Goal: Task Accomplishment & Management: Use online tool/utility

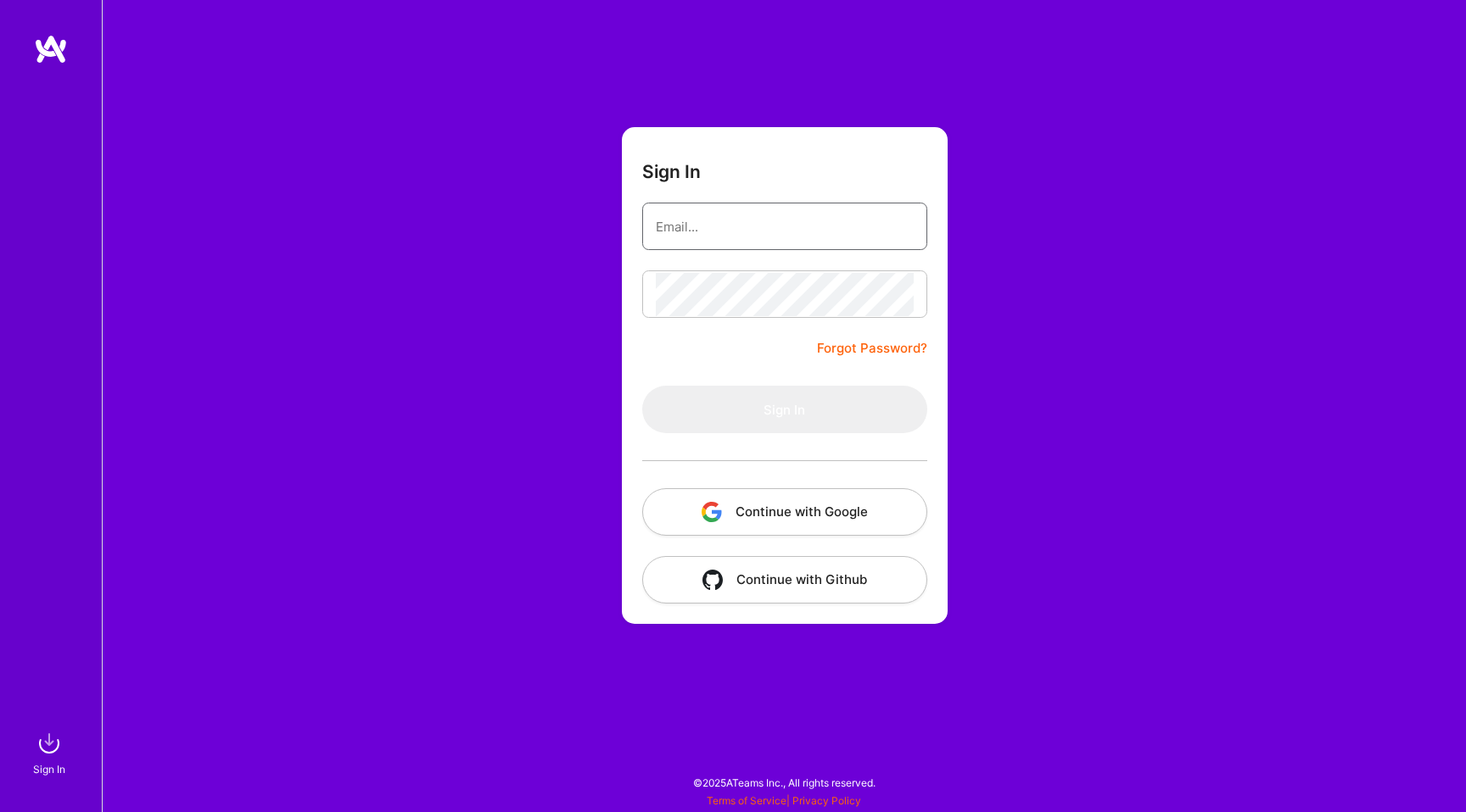
click at [747, 233] on input "email" at bounding box center [784, 227] width 258 height 43
type input "[PERSON_NAME][EMAIL_ADDRESS][PERSON_NAME][DOMAIN_NAME]"
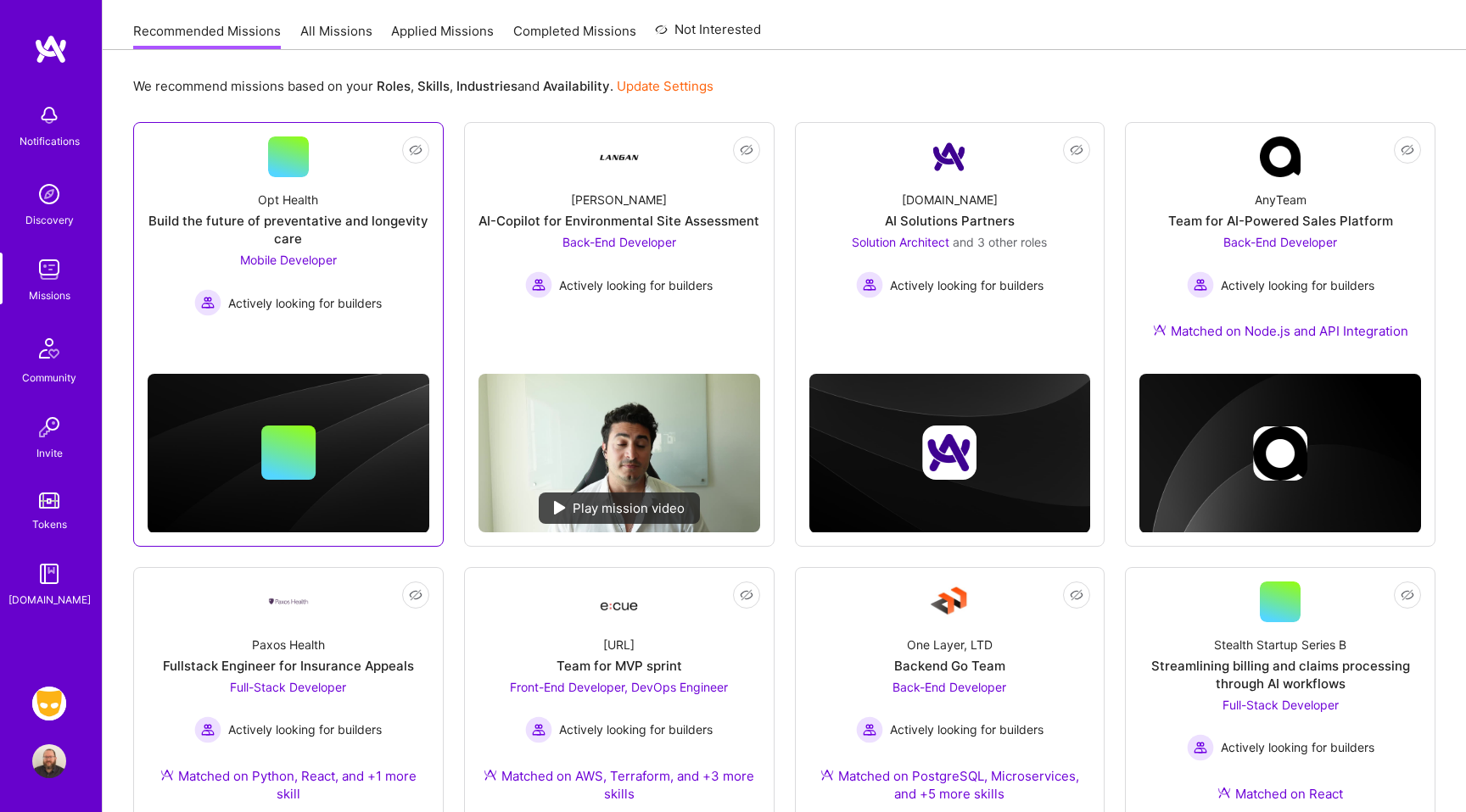
scroll to position [145, 0]
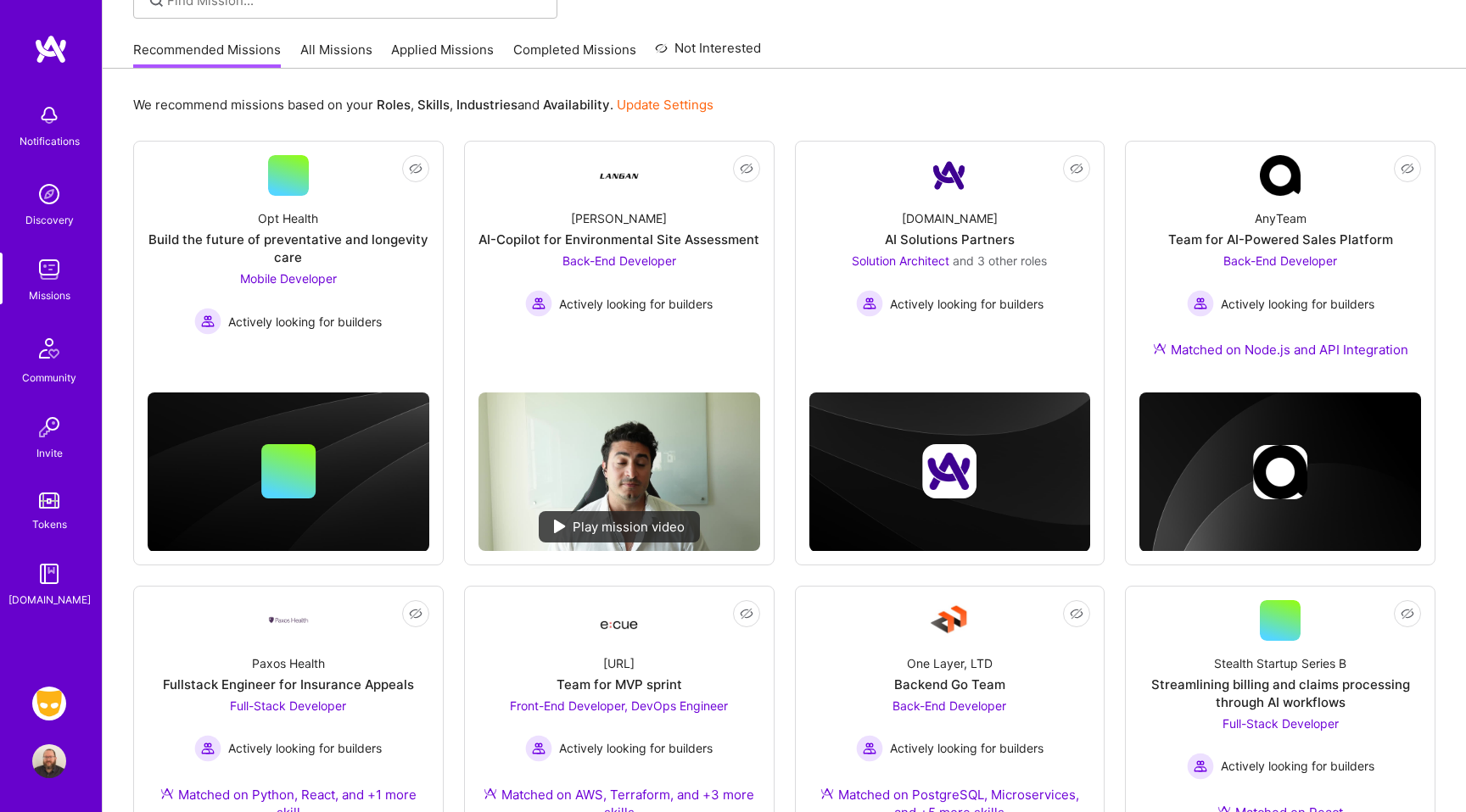
click at [40, 711] on img at bounding box center [49, 704] width 34 height 34
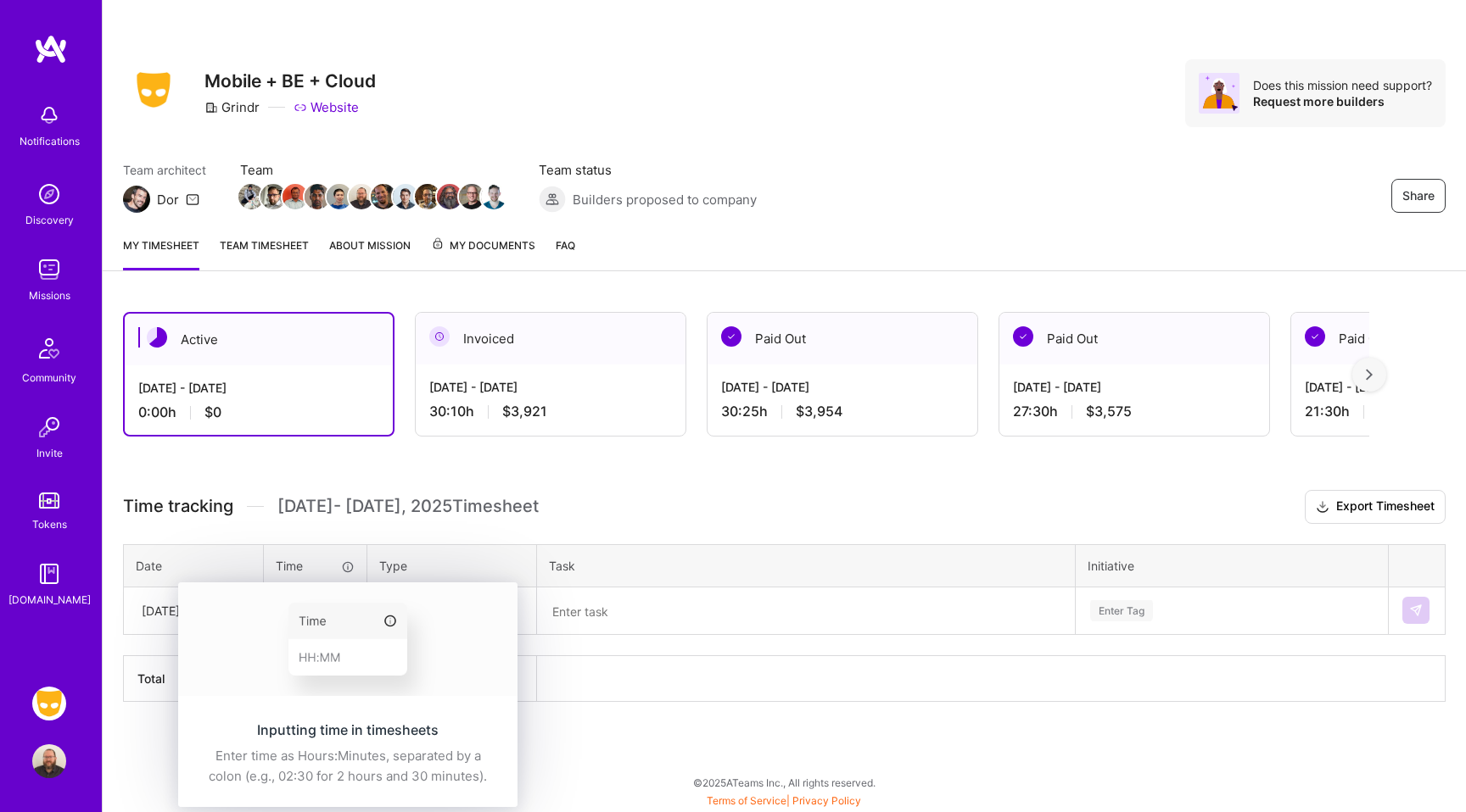
click at [328, 610] on img at bounding box center [348, 639] width 339 height 113
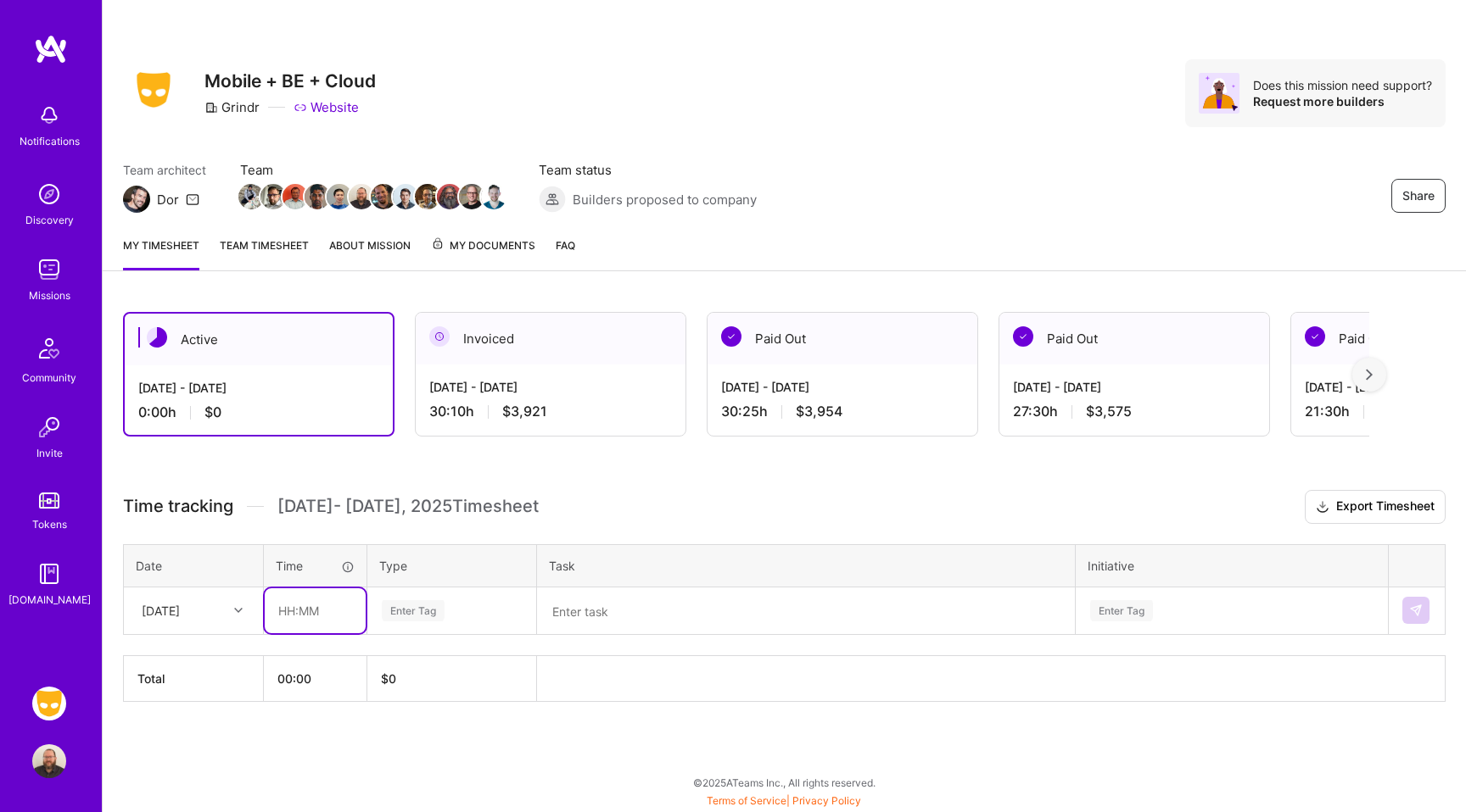
click at [323, 598] on input "text" at bounding box center [314, 610] width 101 height 45
click at [179, 610] on div "[DATE]" at bounding box center [161, 611] width 38 height 18
click at [188, 653] on div "[DATE]" at bounding box center [194, 659] width 137 height 31
click at [288, 608] on input "text" at bounding box center [314, 610] width 101 height 45
type input "04:45"
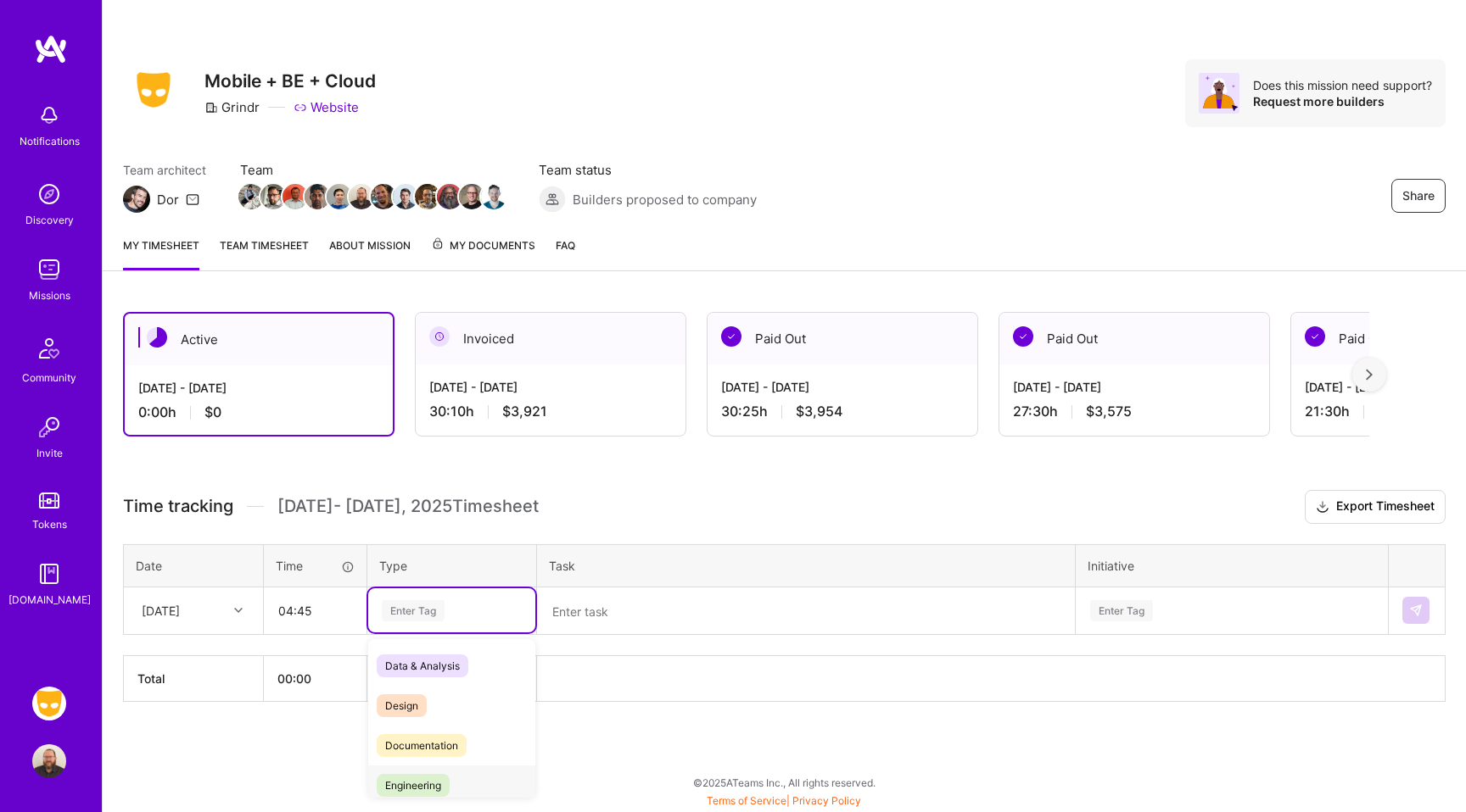
click at [400, 789] on span "Engineering" at bounding box center [413, 786] width 73 height 23
click at [593, 604] on textarea at bounding box center [805, 610] width 535 height 44
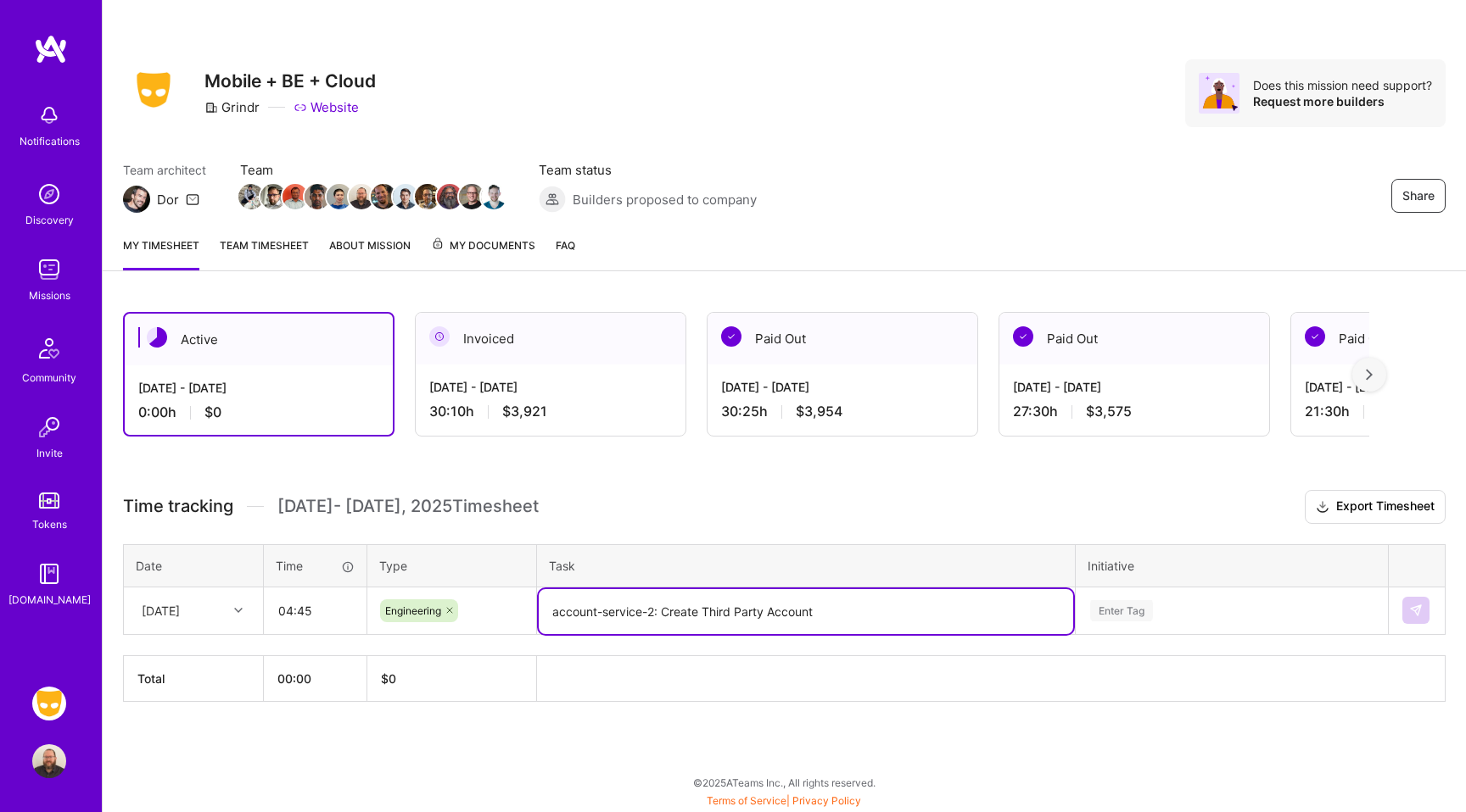
type textarea "account-service-2: Create Third Party Account"
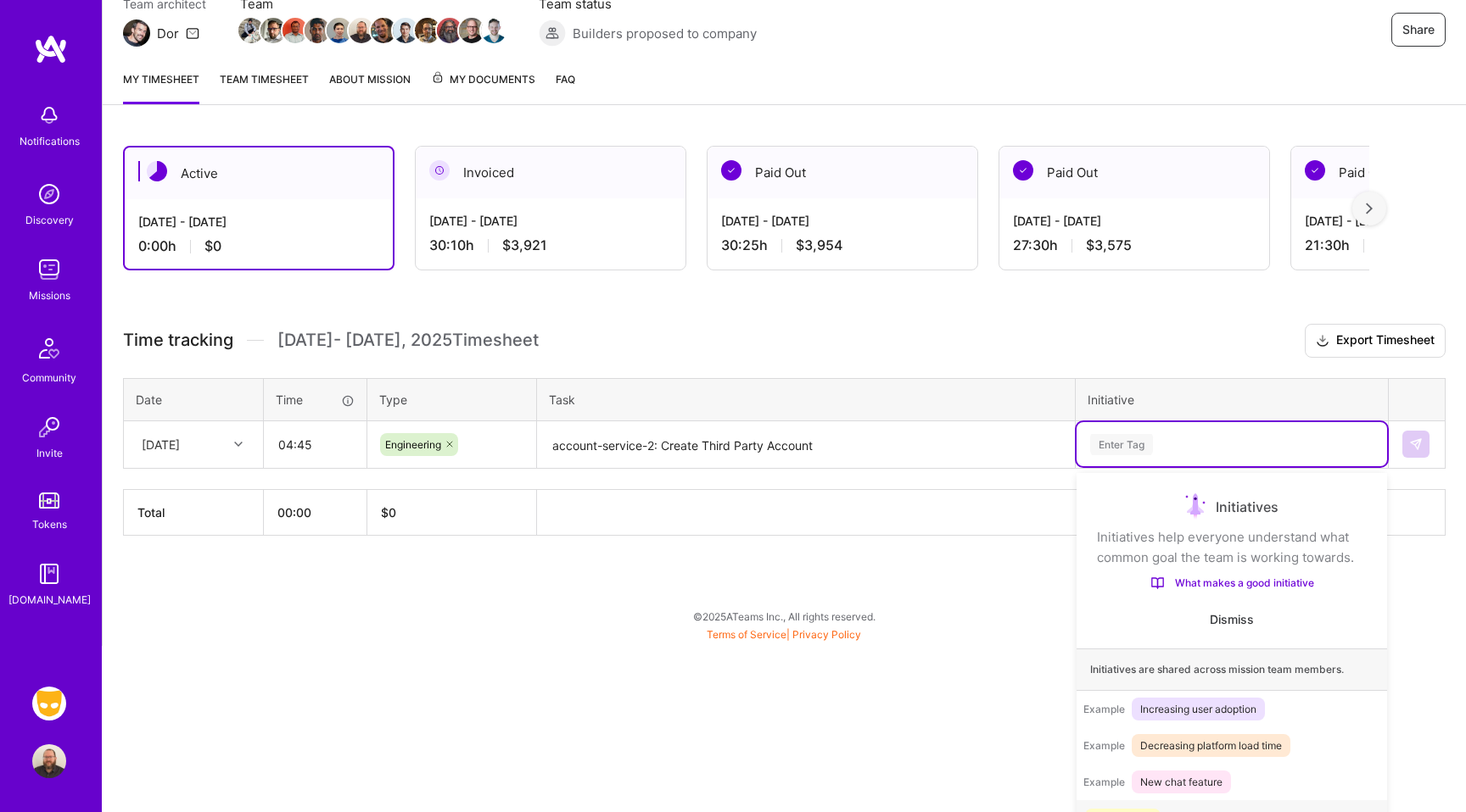
scroll to position [174, 0]
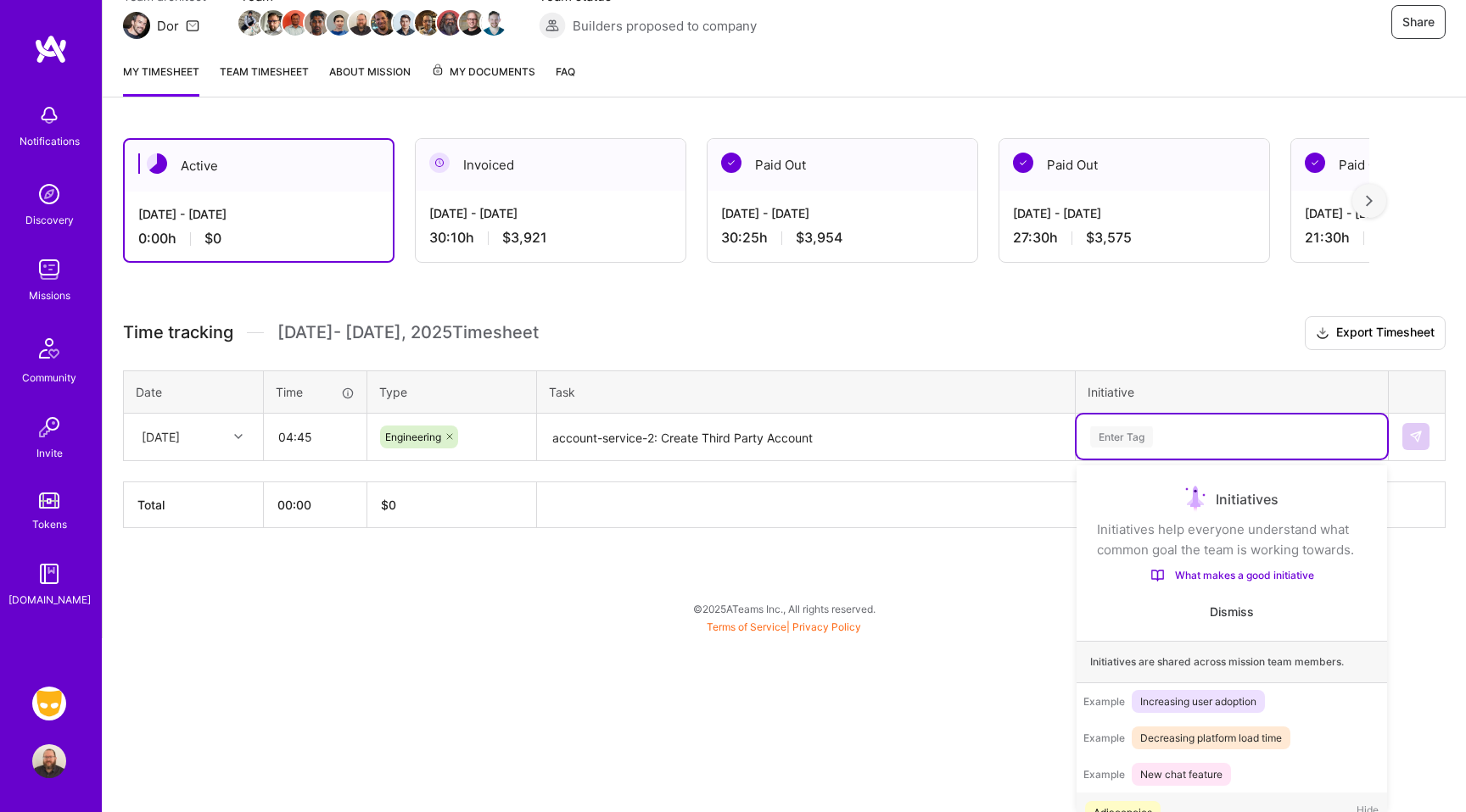
click at [1120, 459] on div "option Adjacencies focused, 1 of 38. 38 results available. Use Up and Down to c…" at bounding box center [1232, 436] width 311 height 44
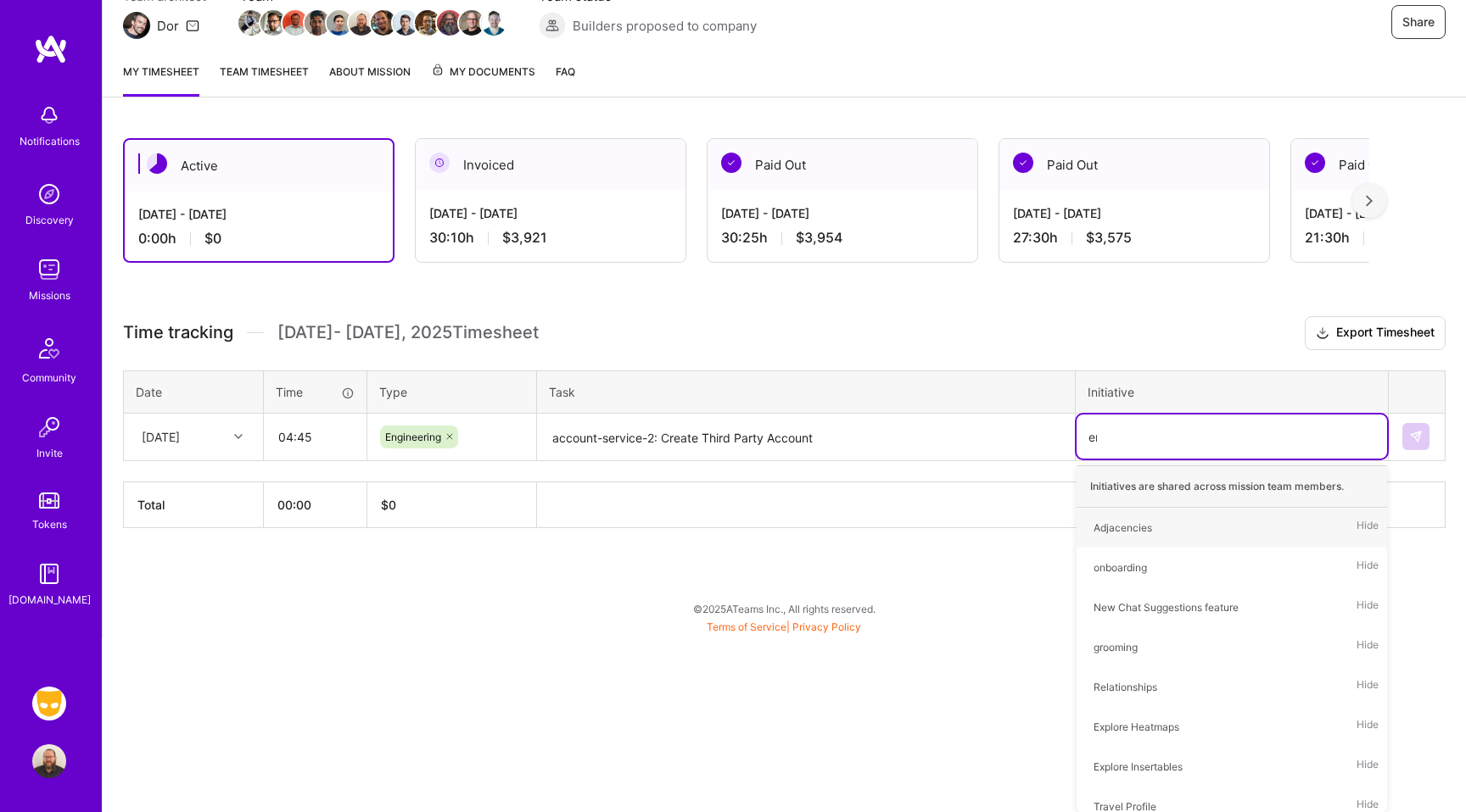
scroll to position [125, 0]
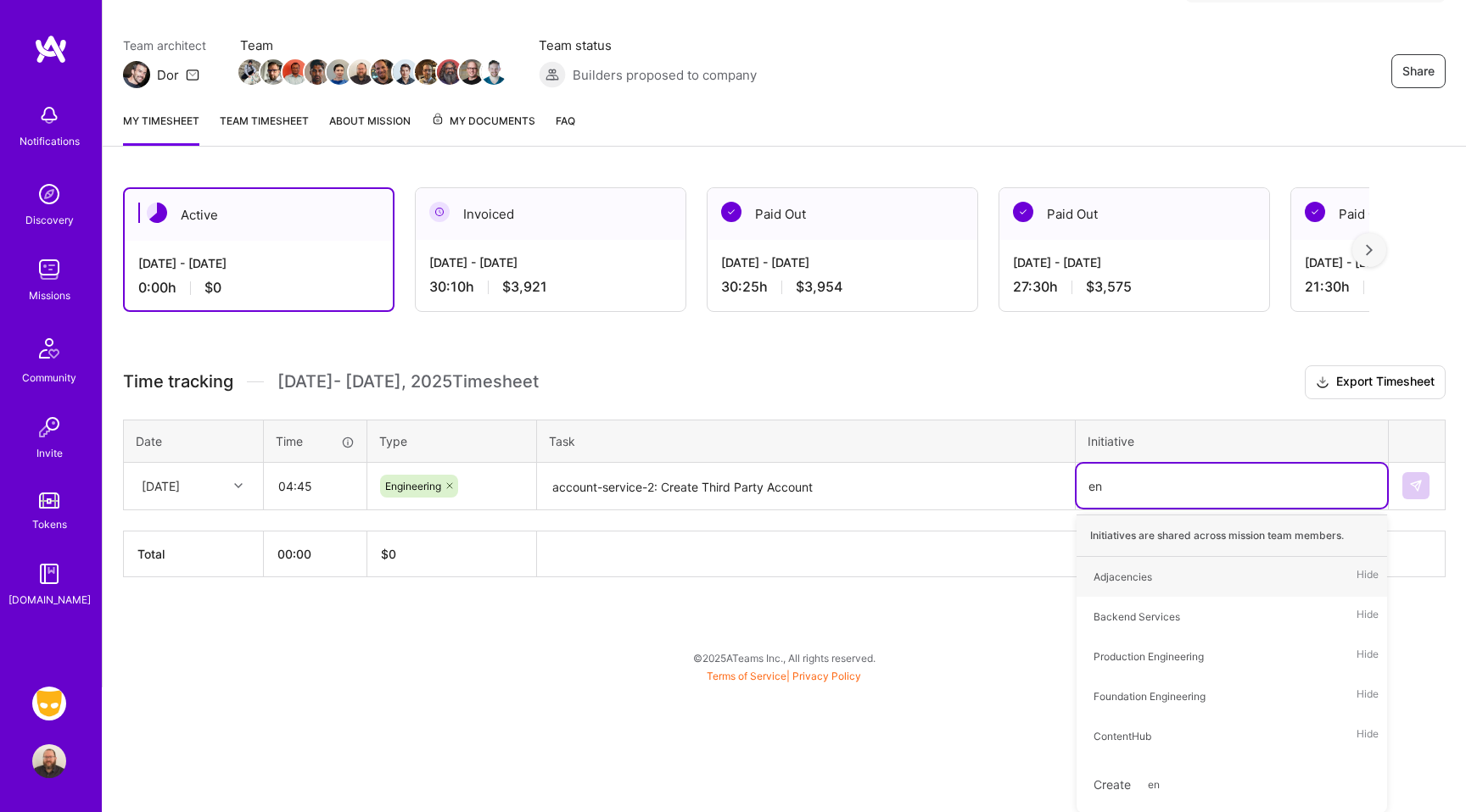
type input "e"
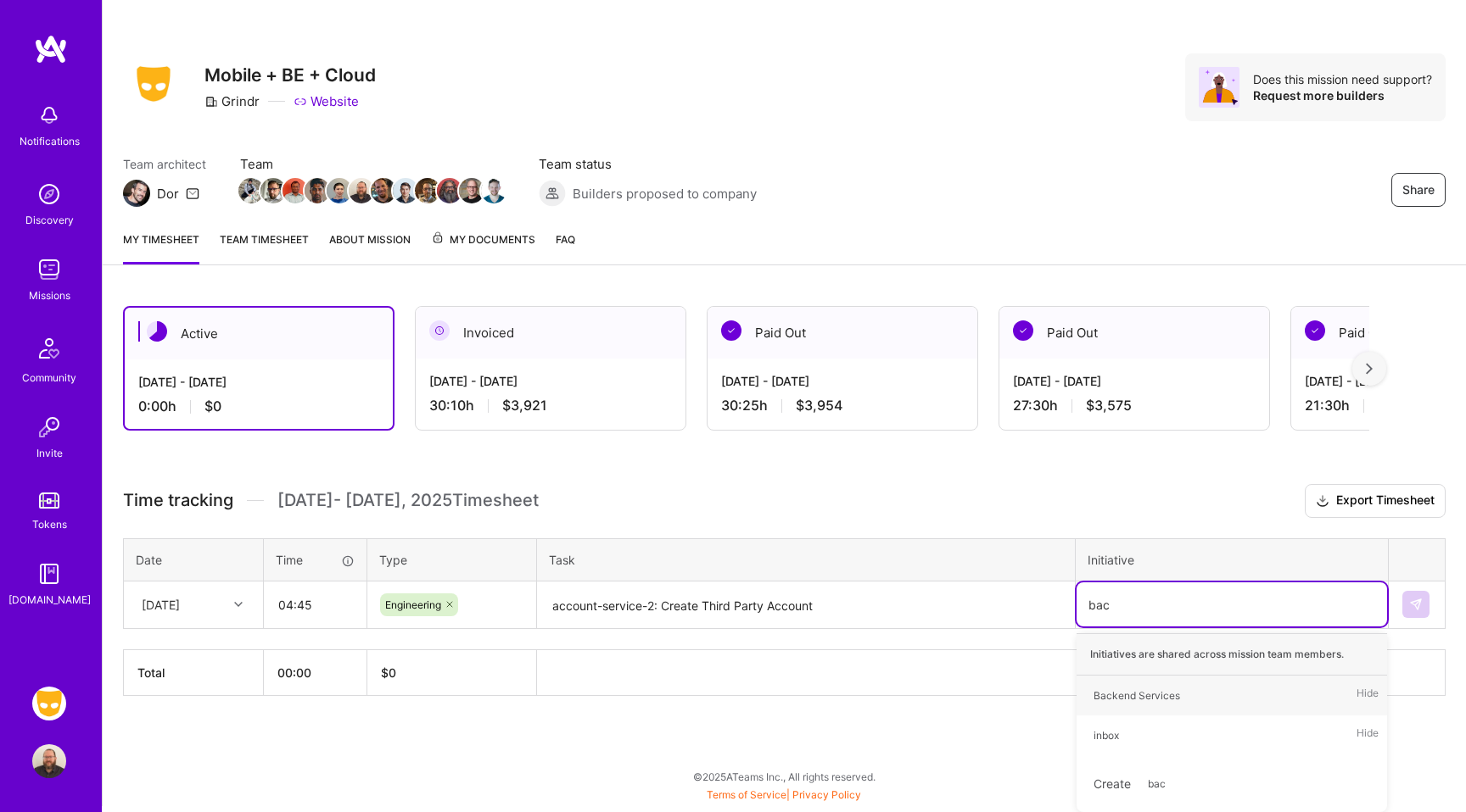
type input "back"
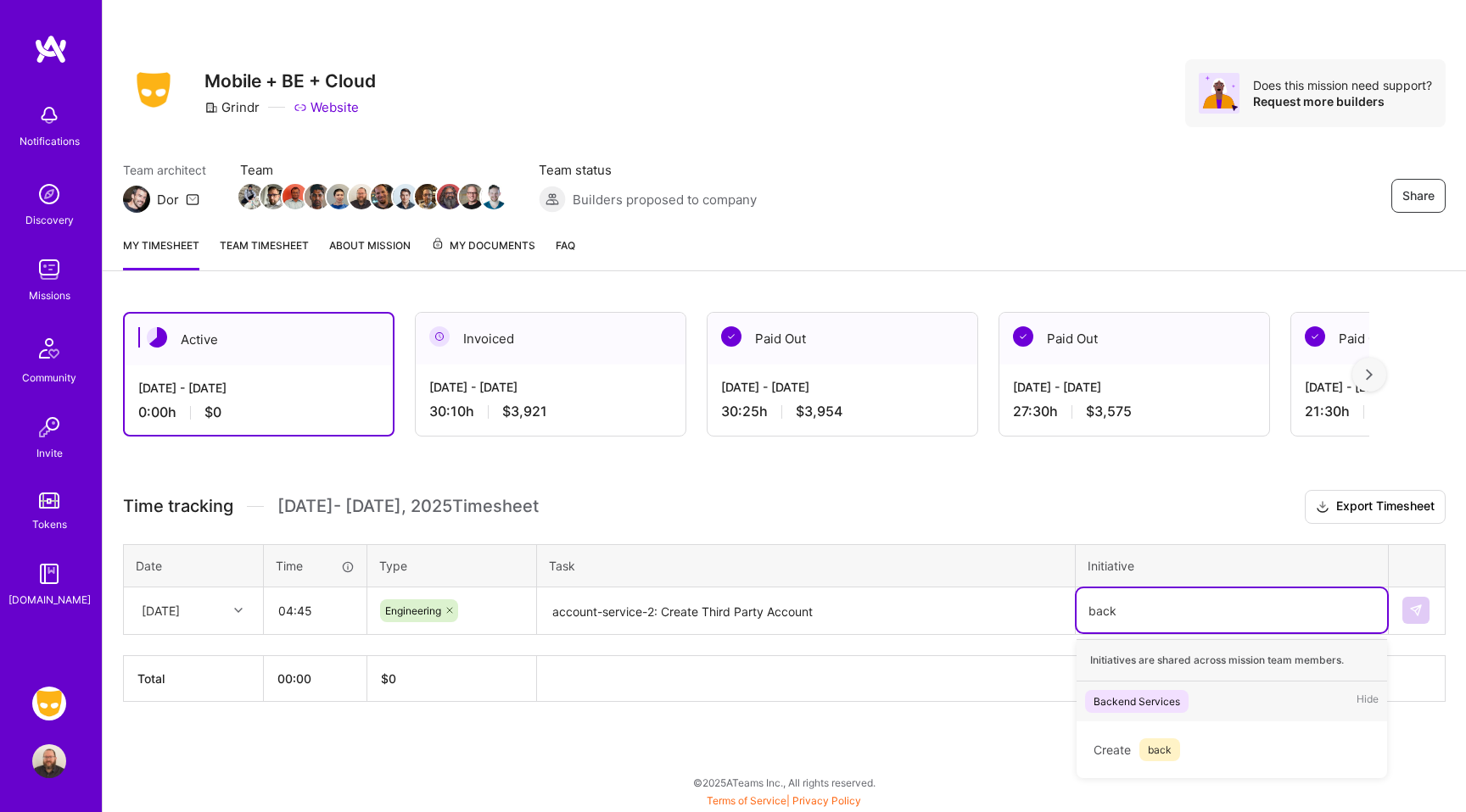
click at [1197, 704] on div "Backend Services Hide" at bounding box center [1232, 701] width 311 height 40
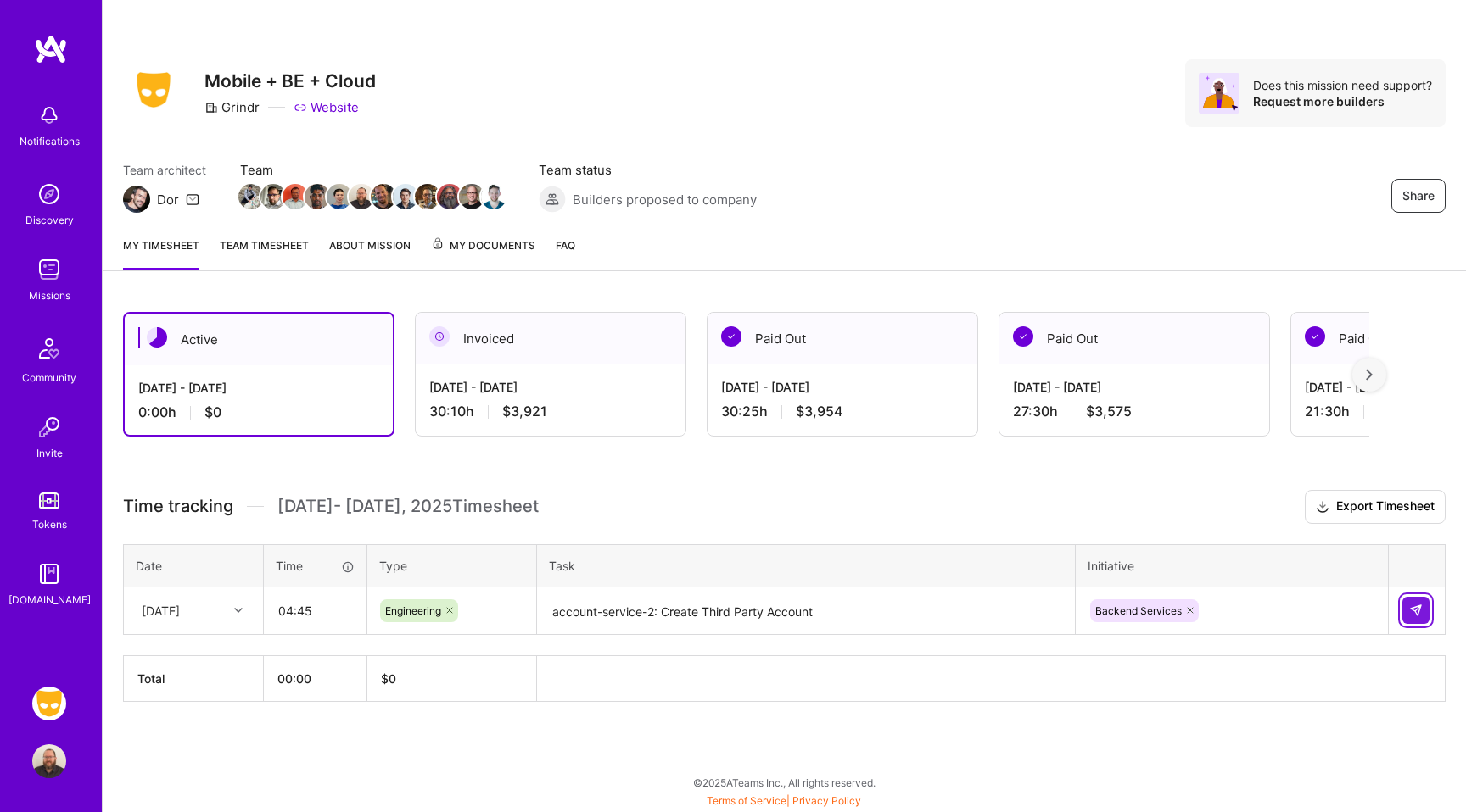
click at [1412, 603] on button at bounding box center [1416, 610] width 27 height 27
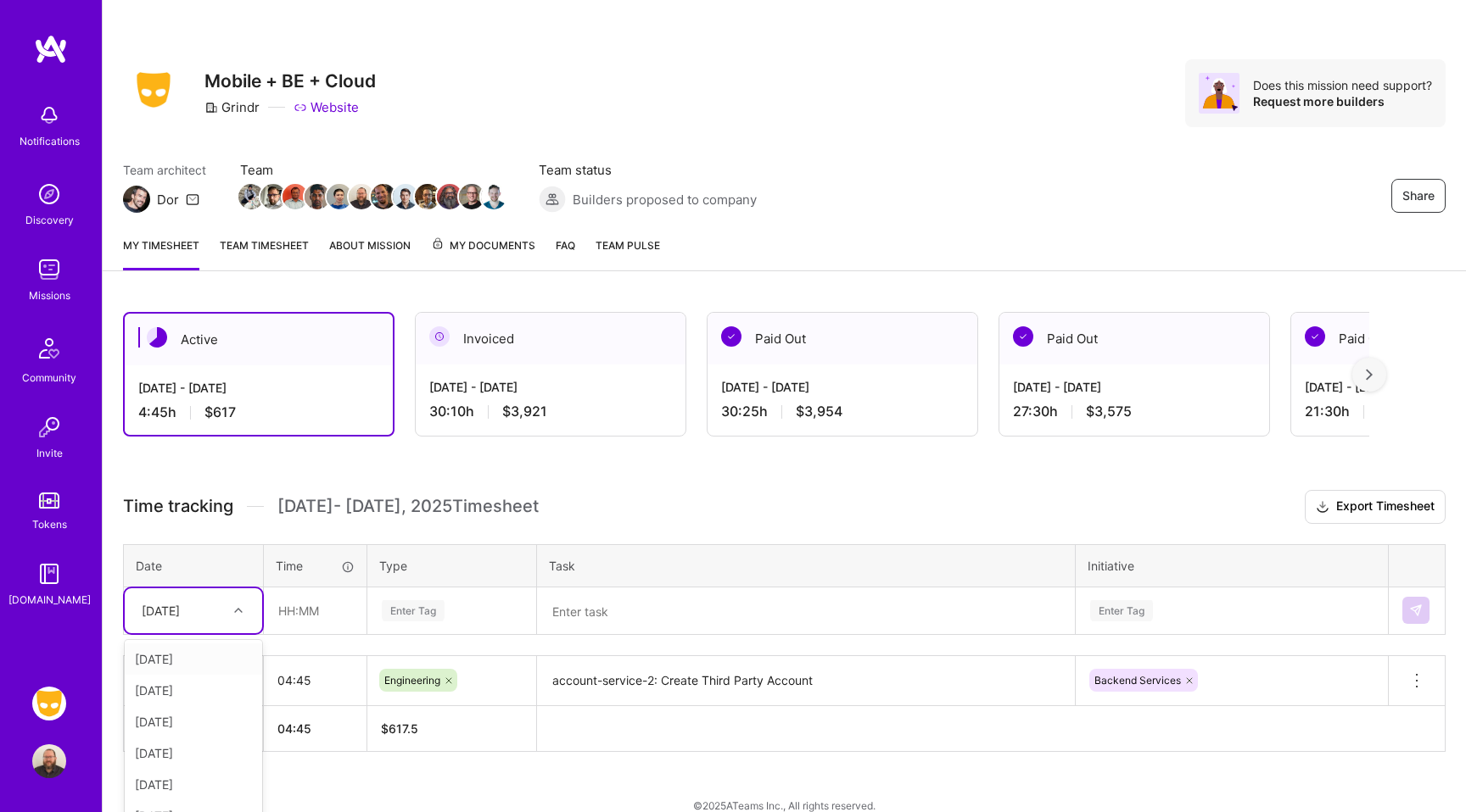
scroll to position [22, 0]
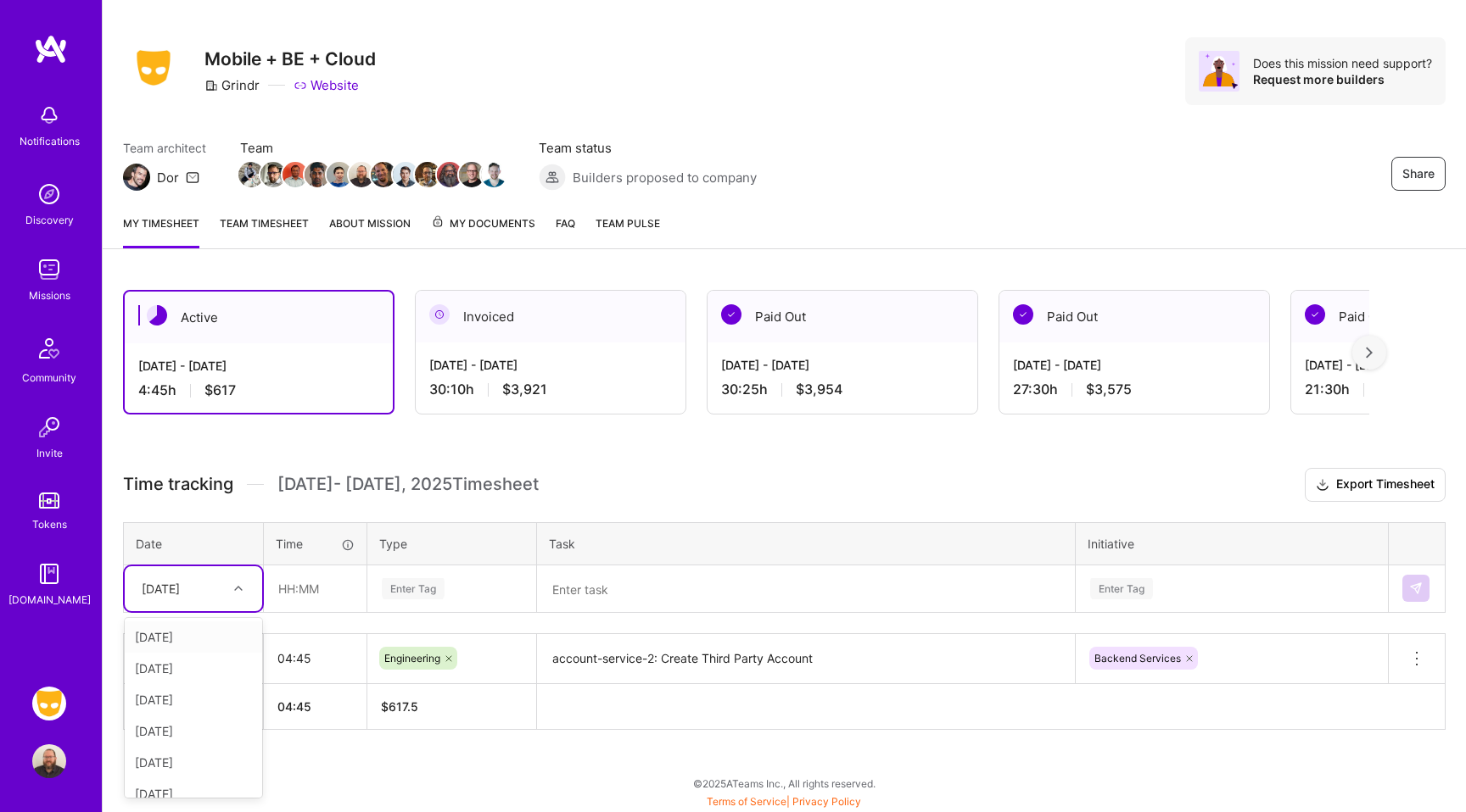
click at [230, 611] on div "option [DATE], selected. option [DATE] focused, 2 of 7. 6 results available. Us…" at bounding box center [194, 589] width 137 height 45
click at [187, 636] on div "[DATE]" at bounding box center [194, 636] width 137 height 31
click at [294, 596] on input "text" at bounding box center [314, 589] width 101 height 45
type input "01:30"
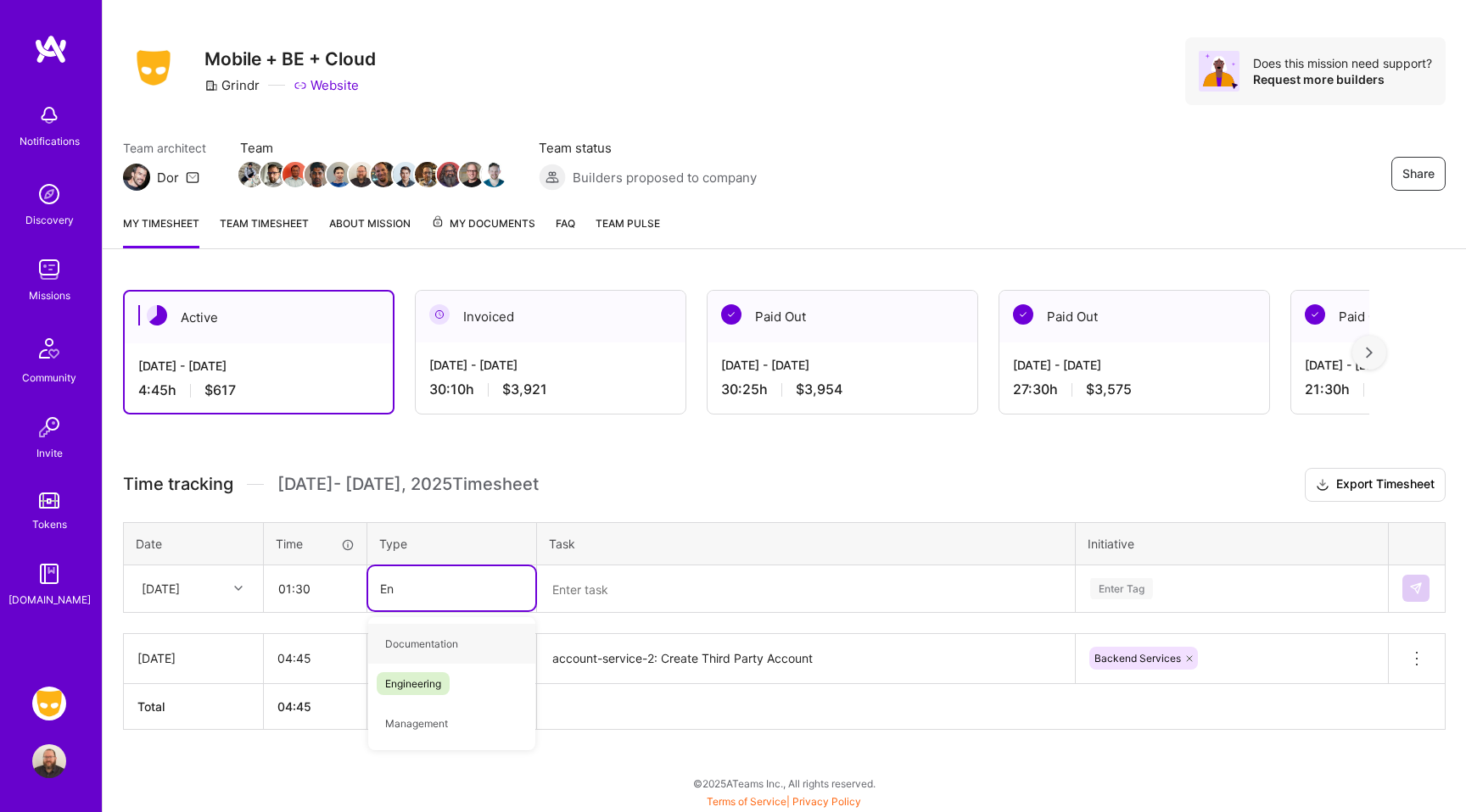
type input "Eng"
click at [414, 640] on span "Engineering" at bounding box center [413, 644] width 73 height 23
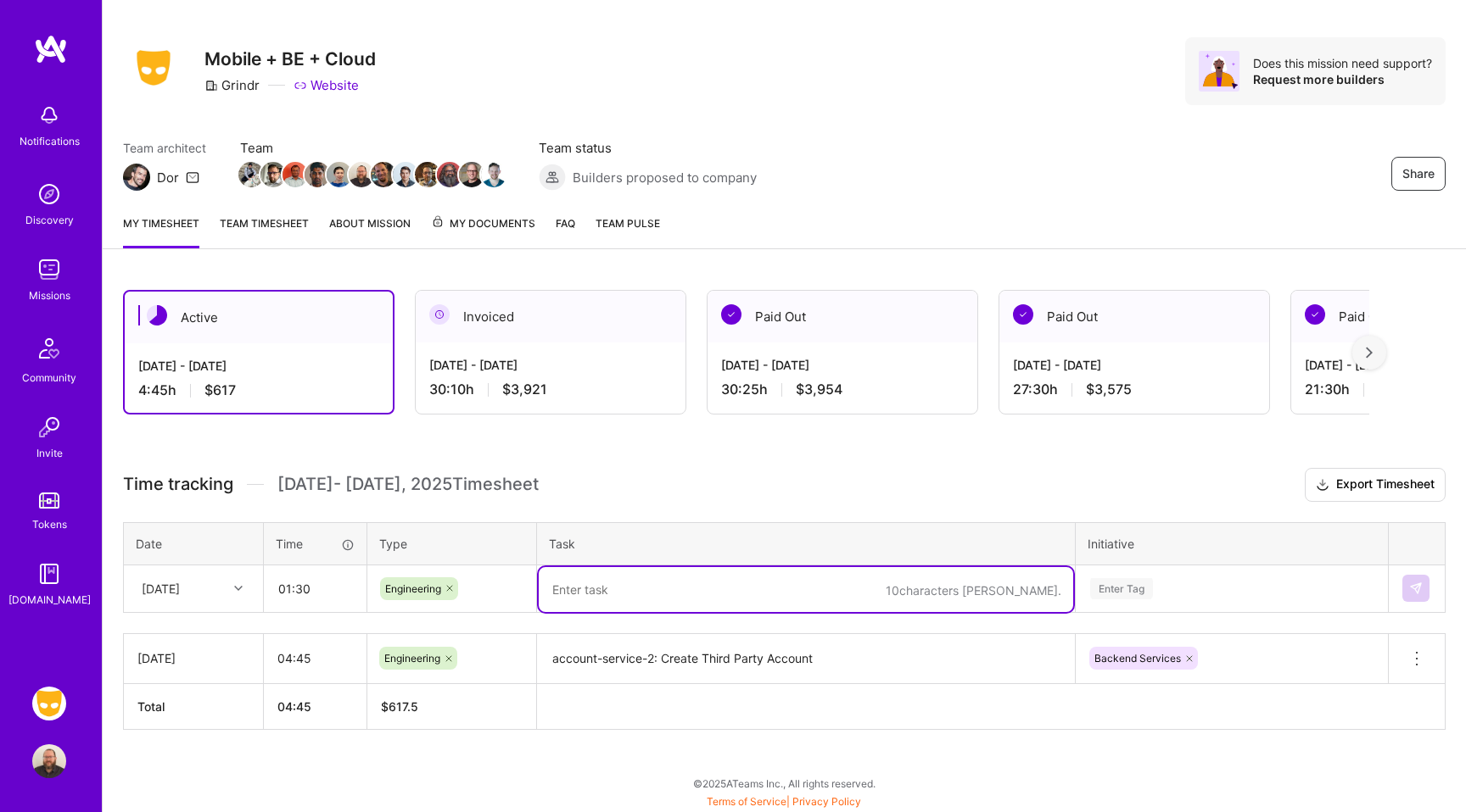
click at [599, 592] on textarea at bounding box center [805, 590] width 535 height 45
paste textarea "account-service-2: Create Third Party Account"
type textarea "account-service-2: Create Third Party Account"
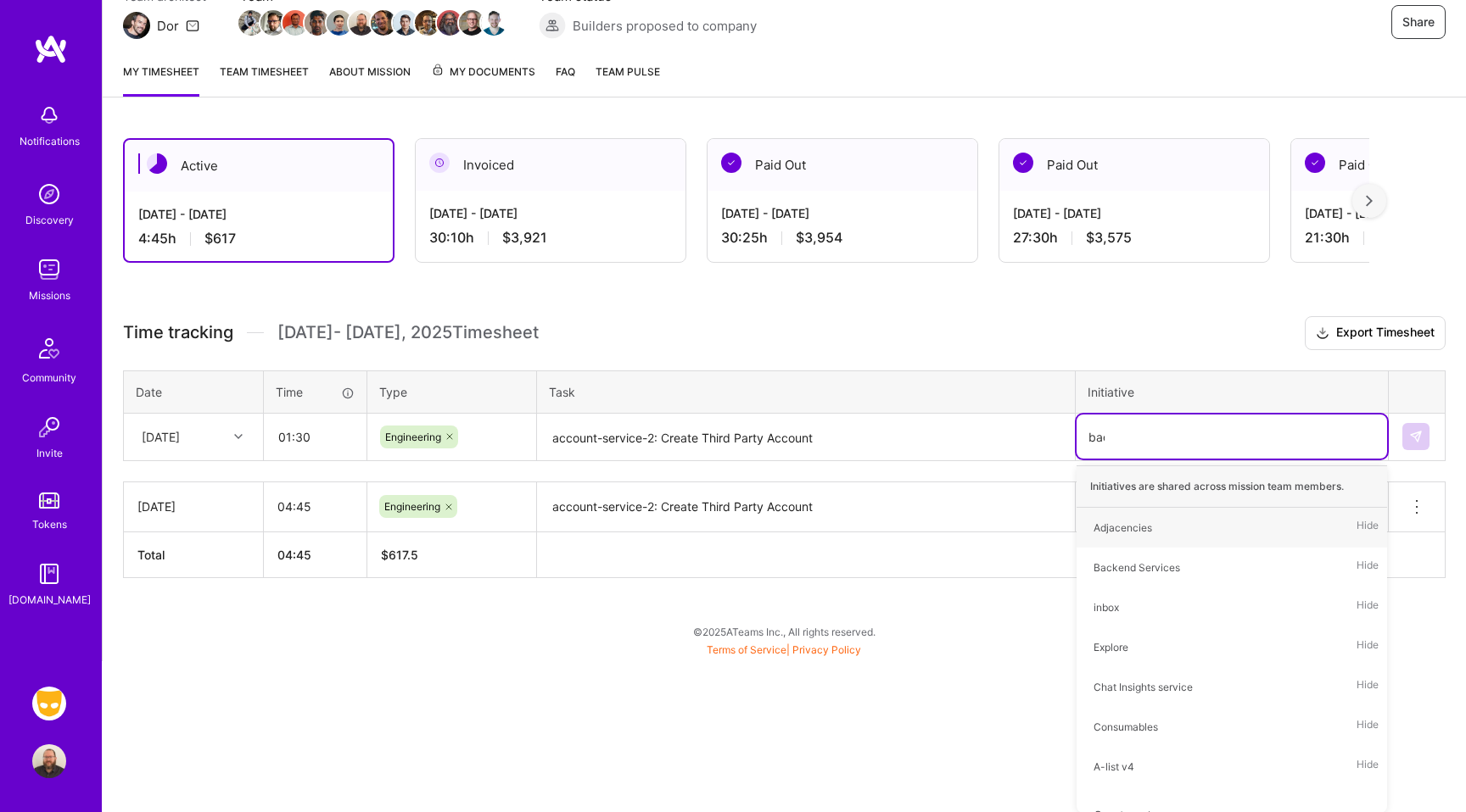
type input "back"
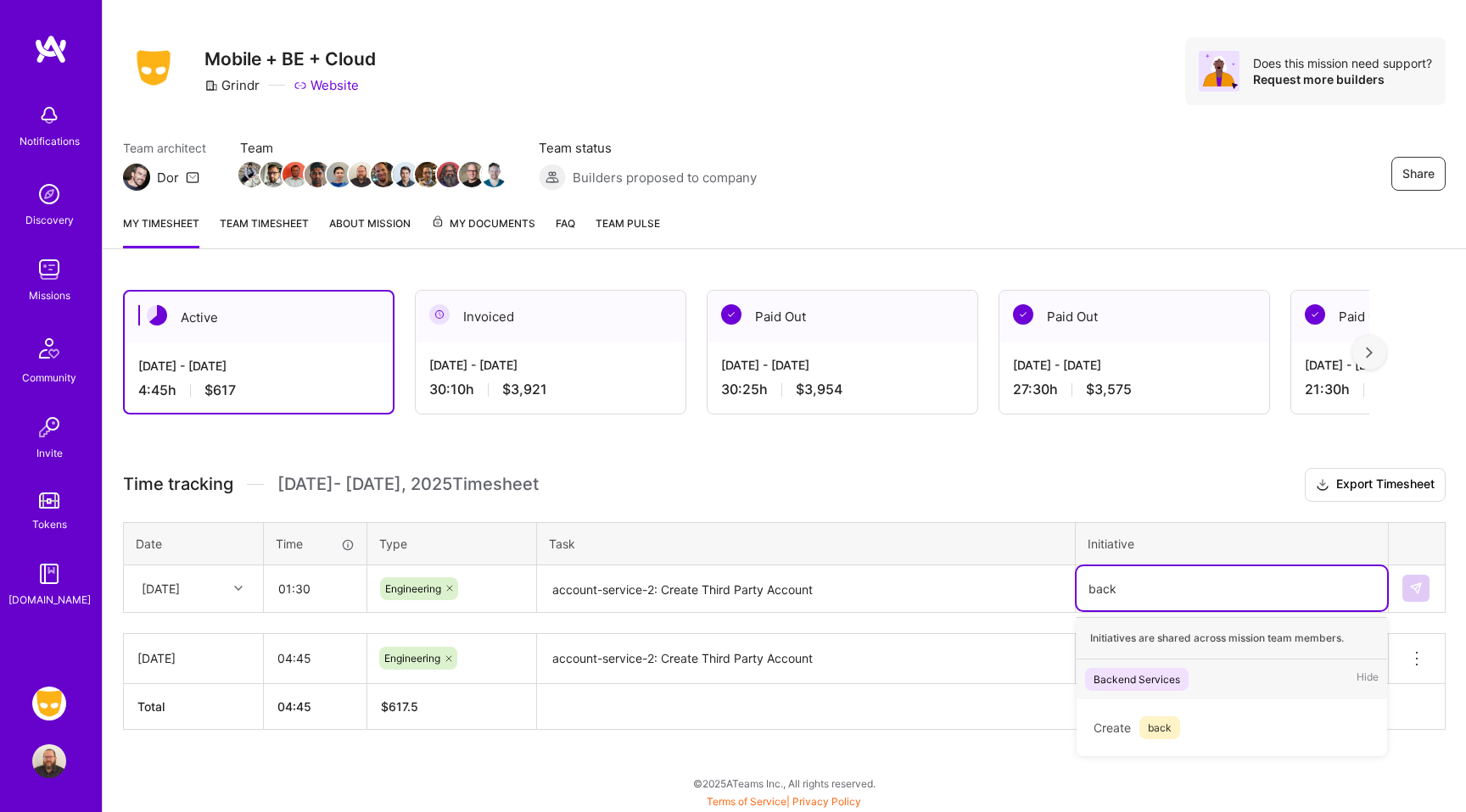
click at [1120, 675] on div "Backend Services" at bounding box center [1137, 680] width 87 height 18
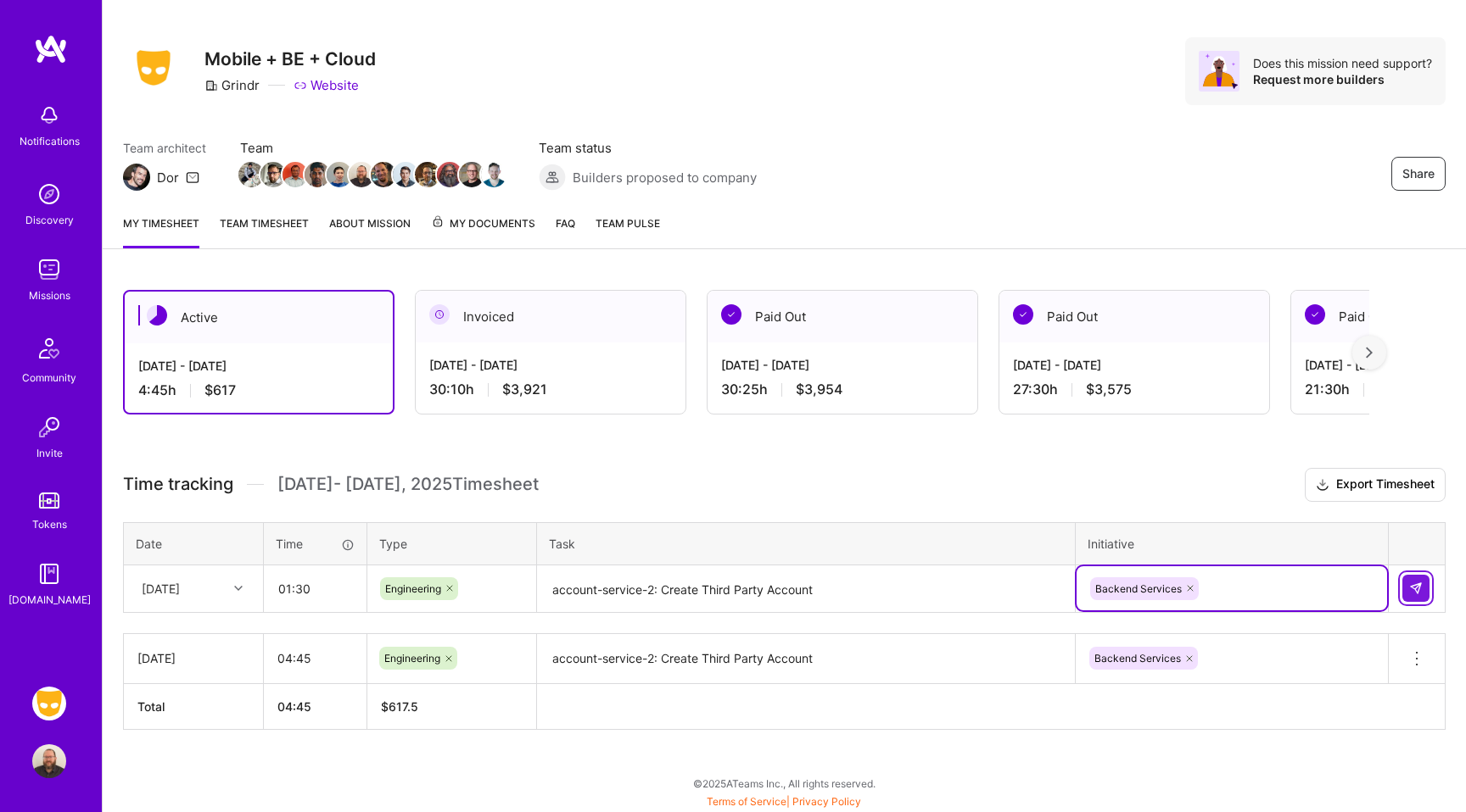
click at [1418, 589] on img at bounding box center [1415, 588] width 13 height 13
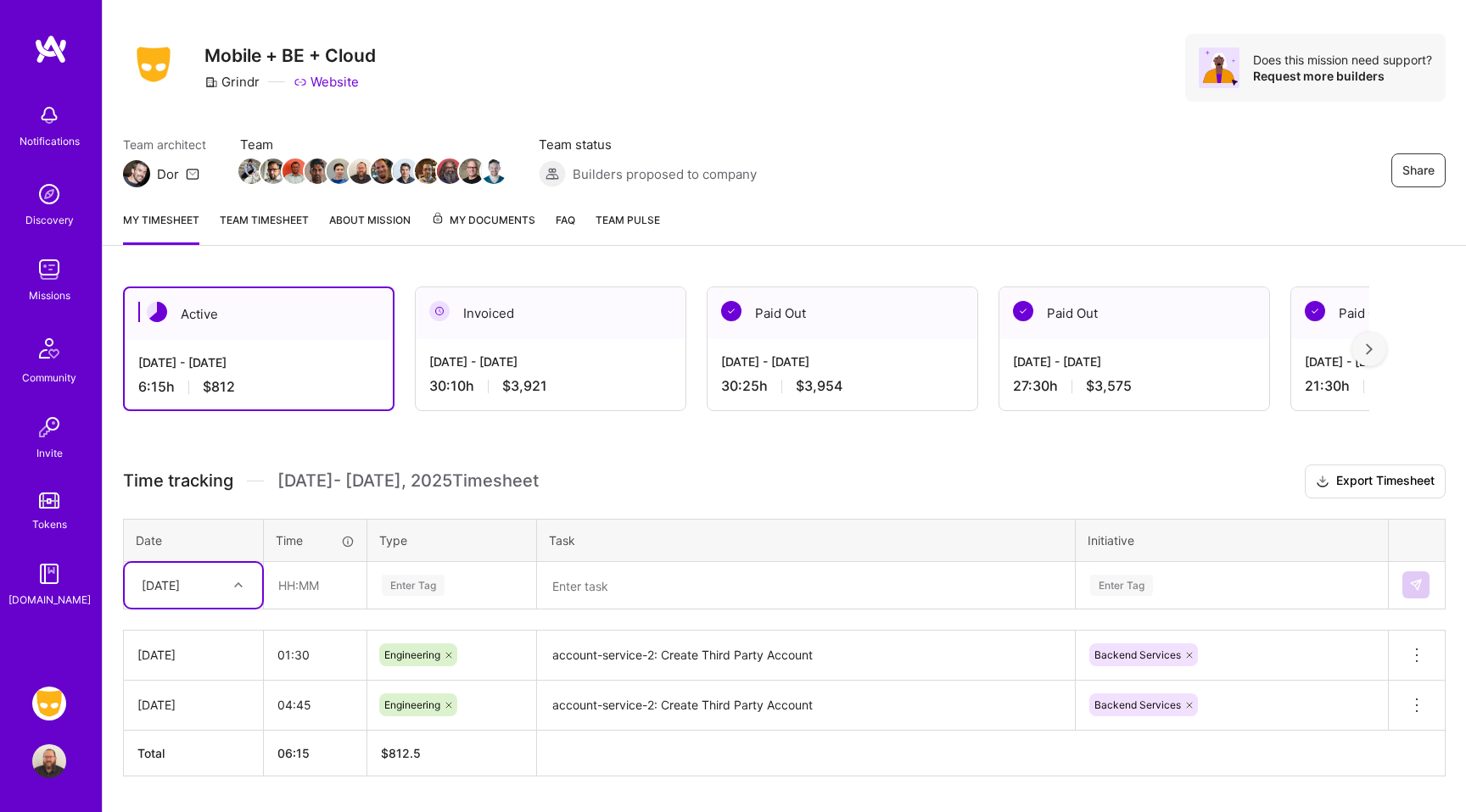
scroll to position [29, 0]
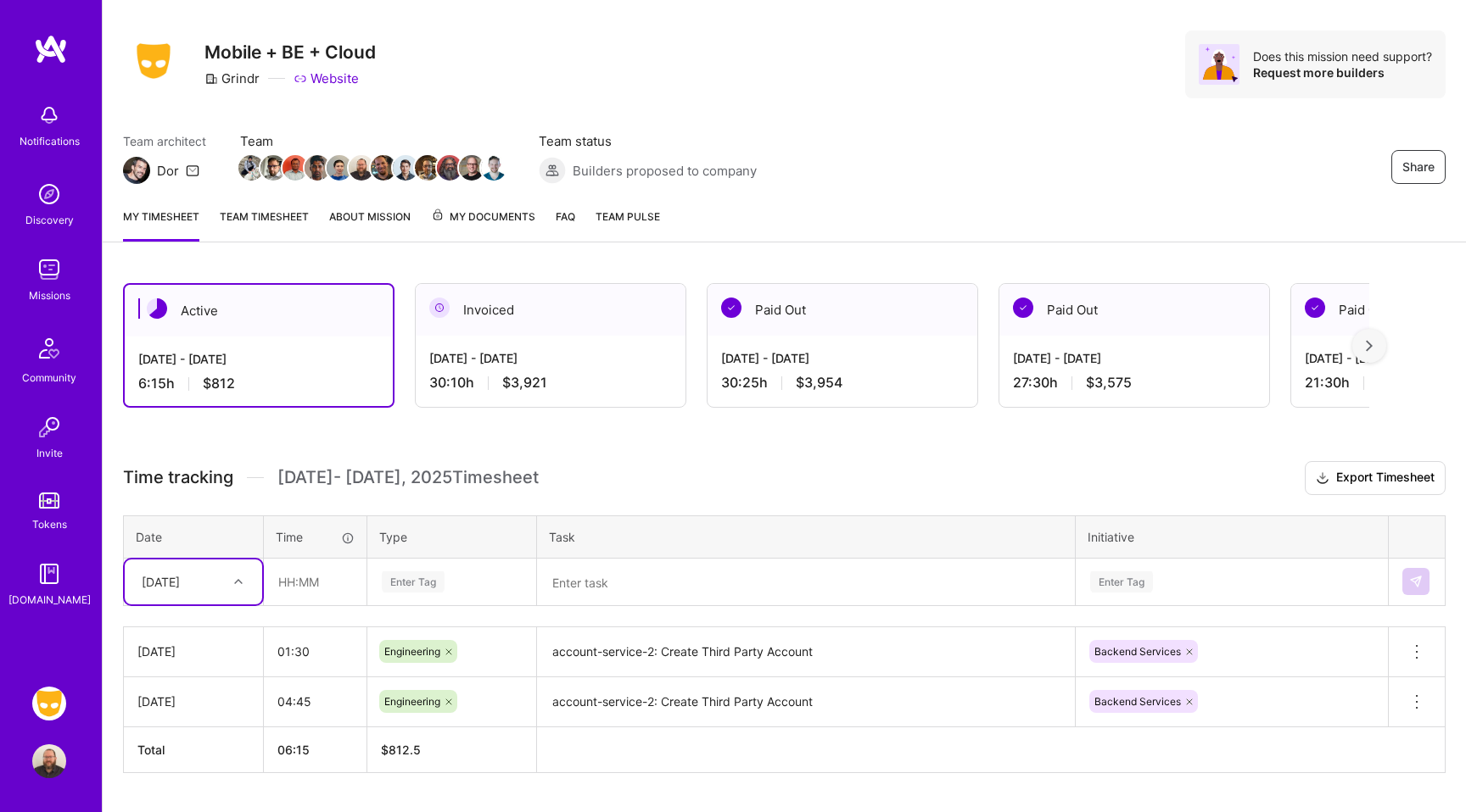
click at [233, 588] on div at bounding box center [240, 581] width 26 height 22
click at [202, 657] on div "[DATE]" at bounding box center [194, 661] width 137 height 31
click at [323, 586] on input "text" at bounding box center [314, 582] width 101 height 45
type input "02:15"
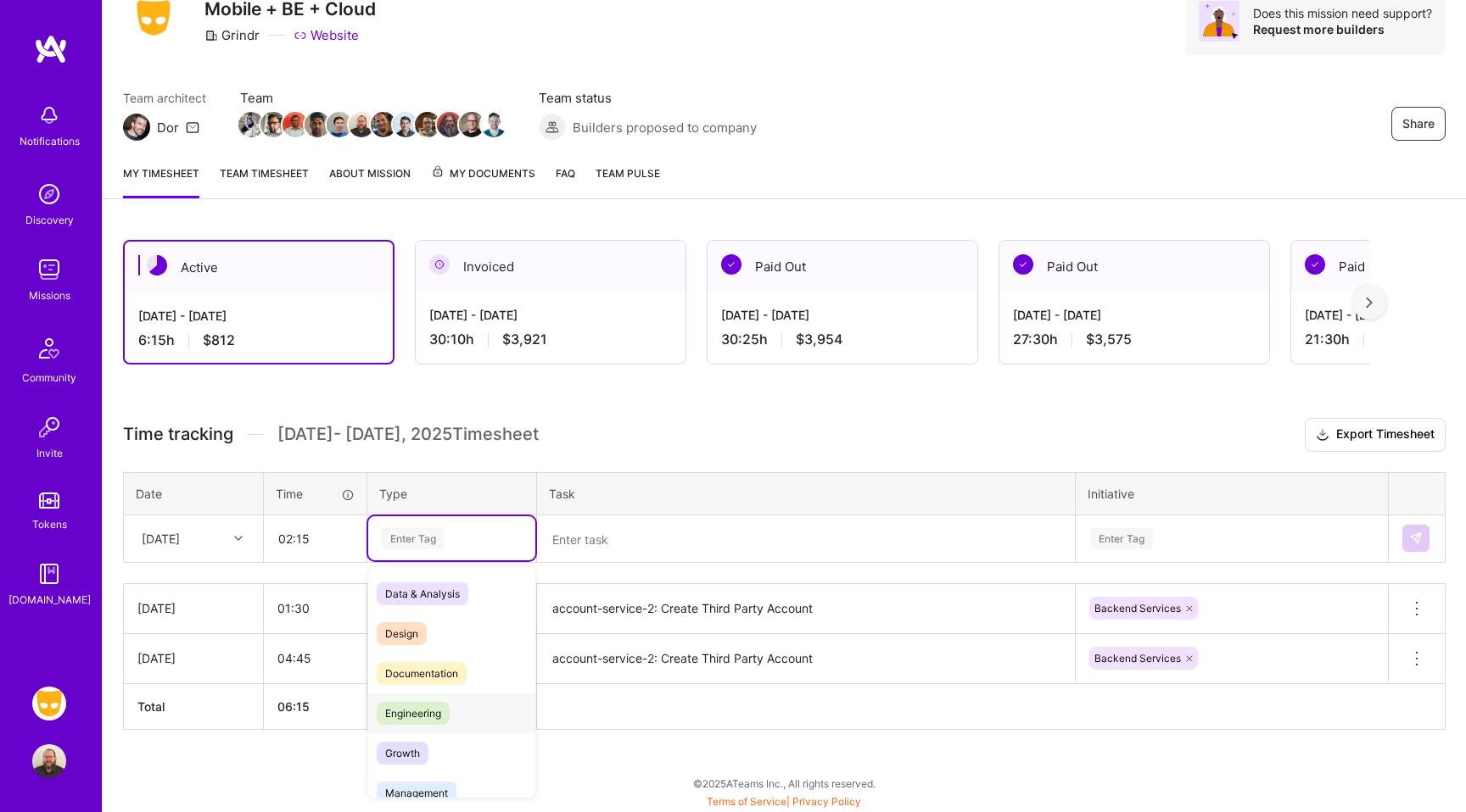
click at [434, 717] on span "Engineering" at bounding box center [413, 714] width 73 height 23
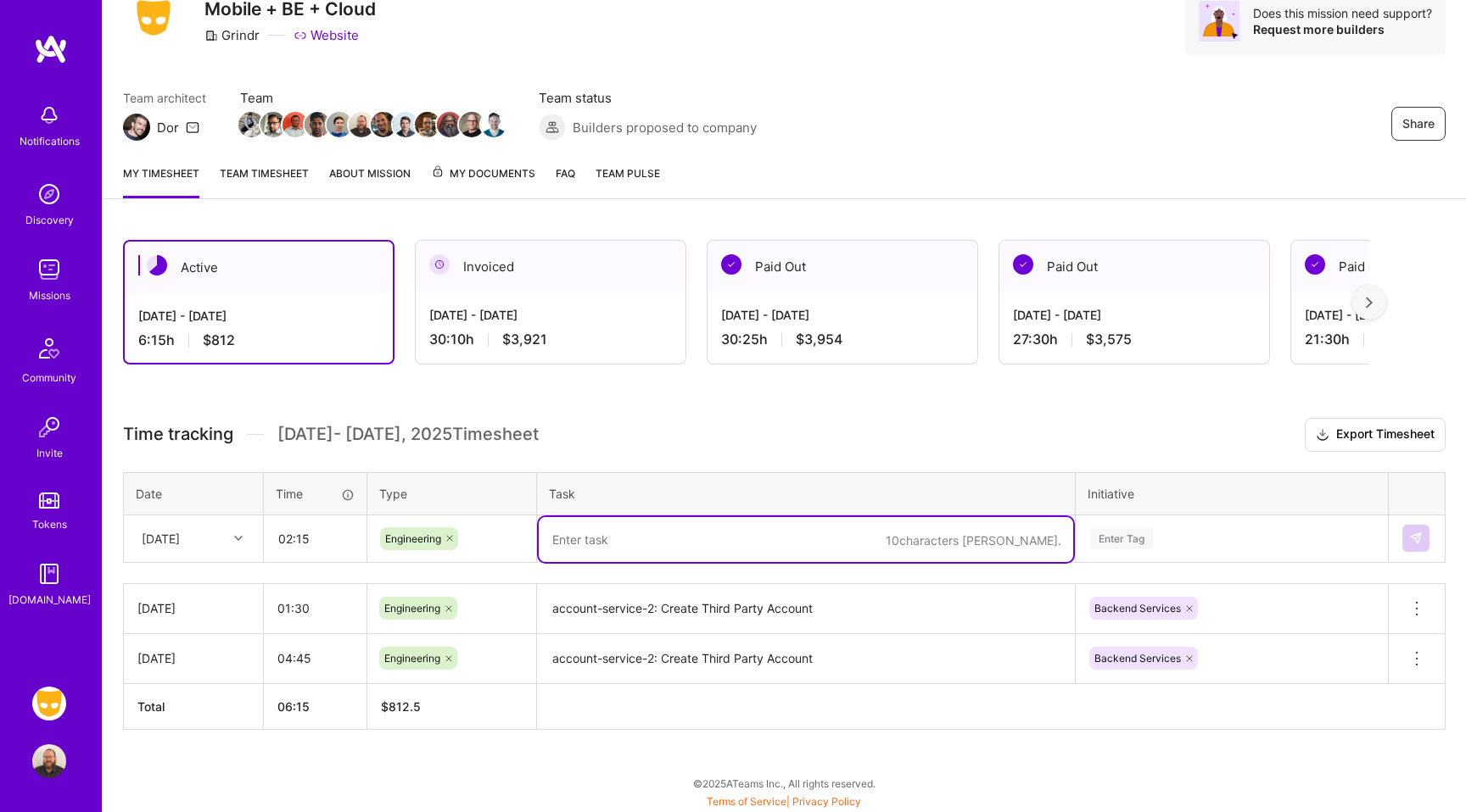
click at [589, 552] on textarea at bounding box center [805, 540] width 535 height 45
type textarea "accounts-service-2: Create Third Party Account (Login Datastore)"
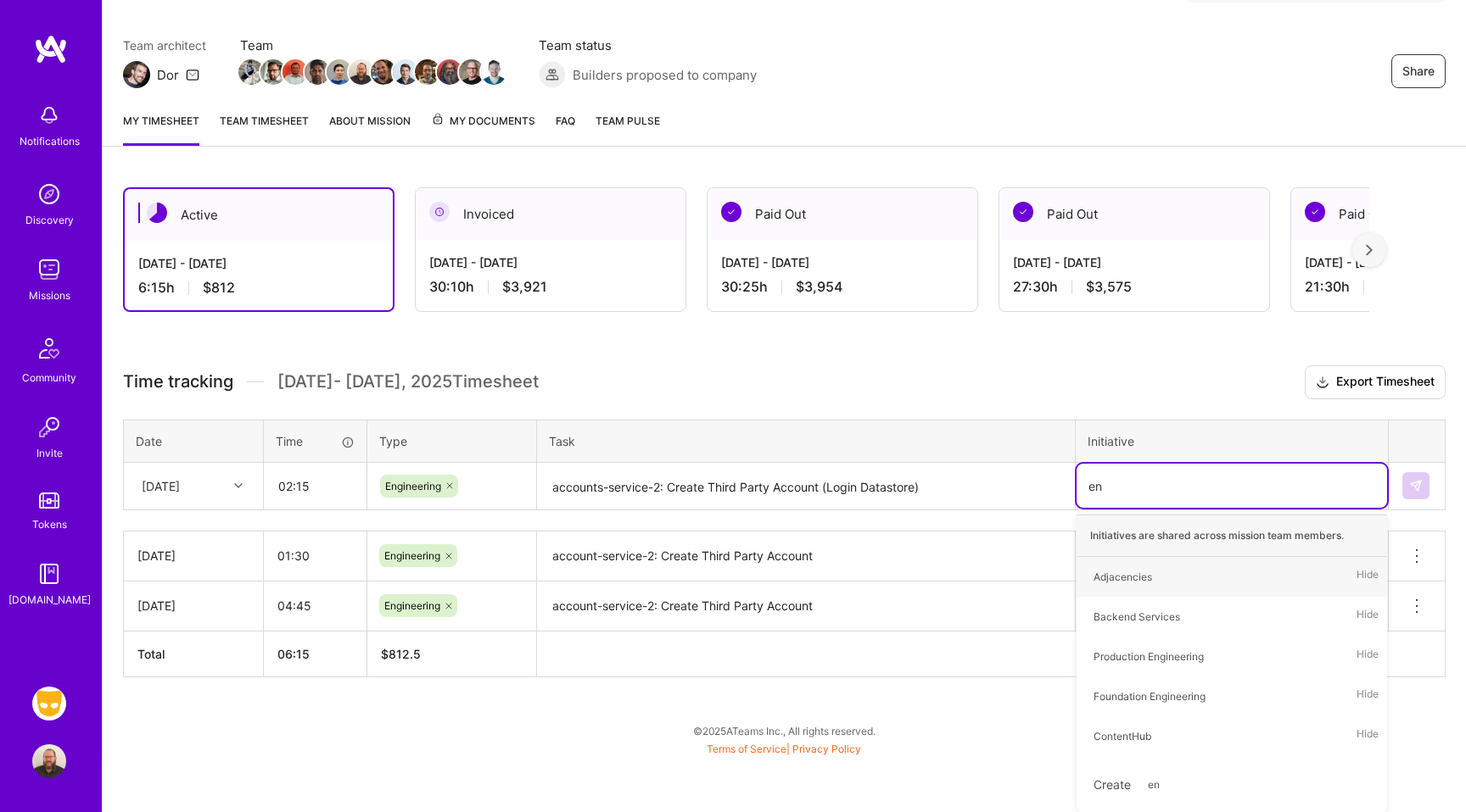
type input "e"
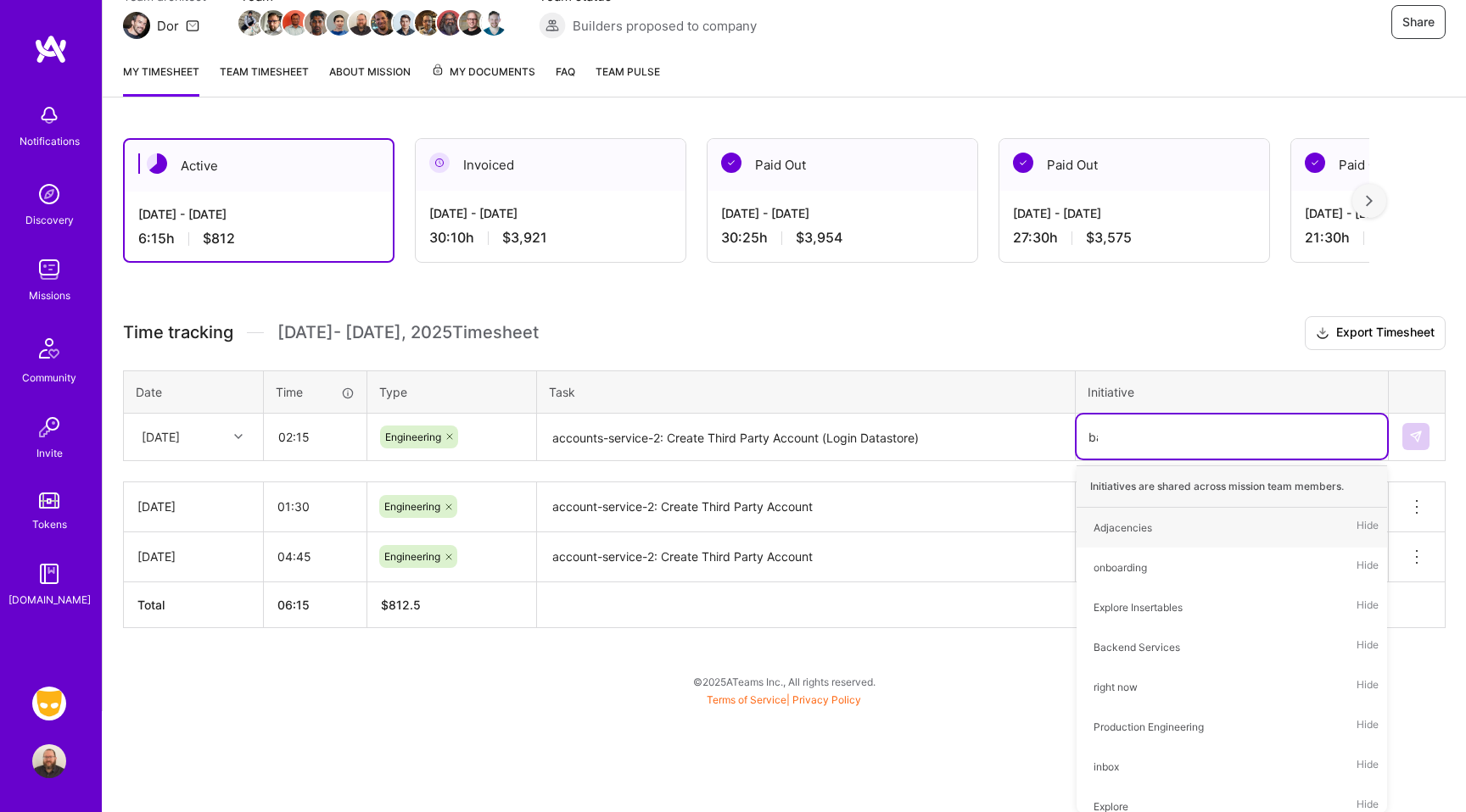
type input "back"
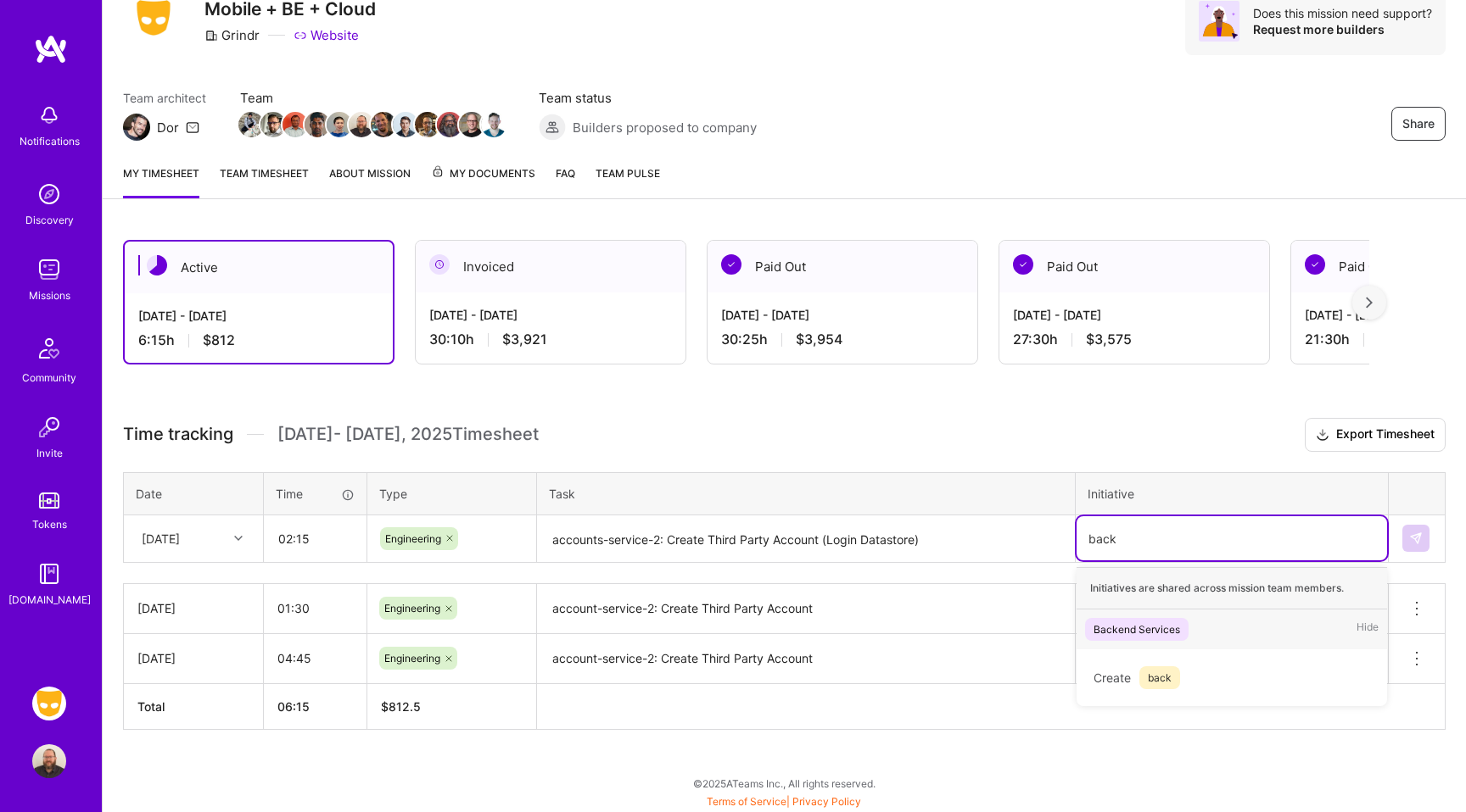
click at [1154, 631] on div "Backend Services" at bounding box center [1137, 630] width 87 height 18
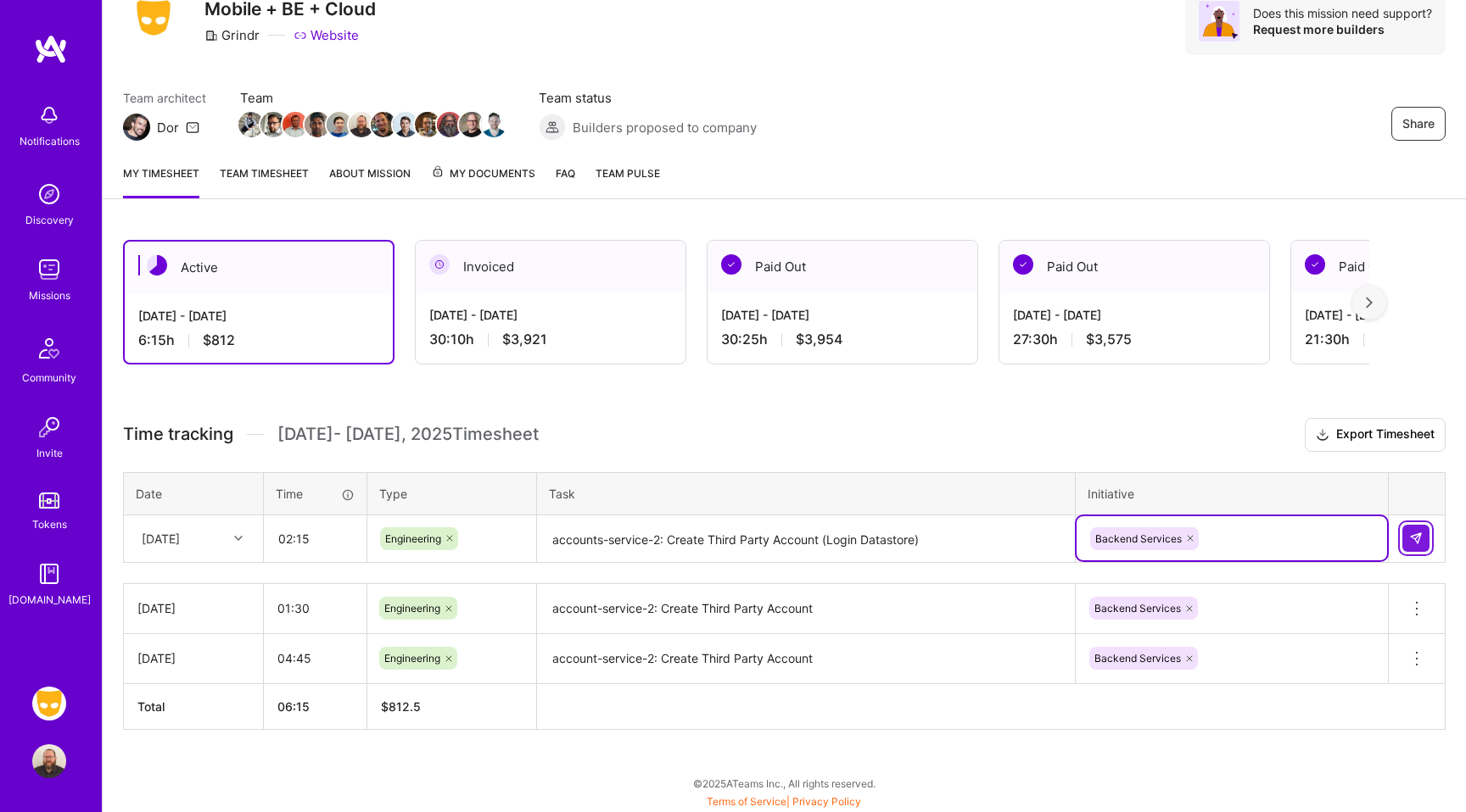
click at [1412, 539] on img at bounding box center [1415, 538] width 13 height 13
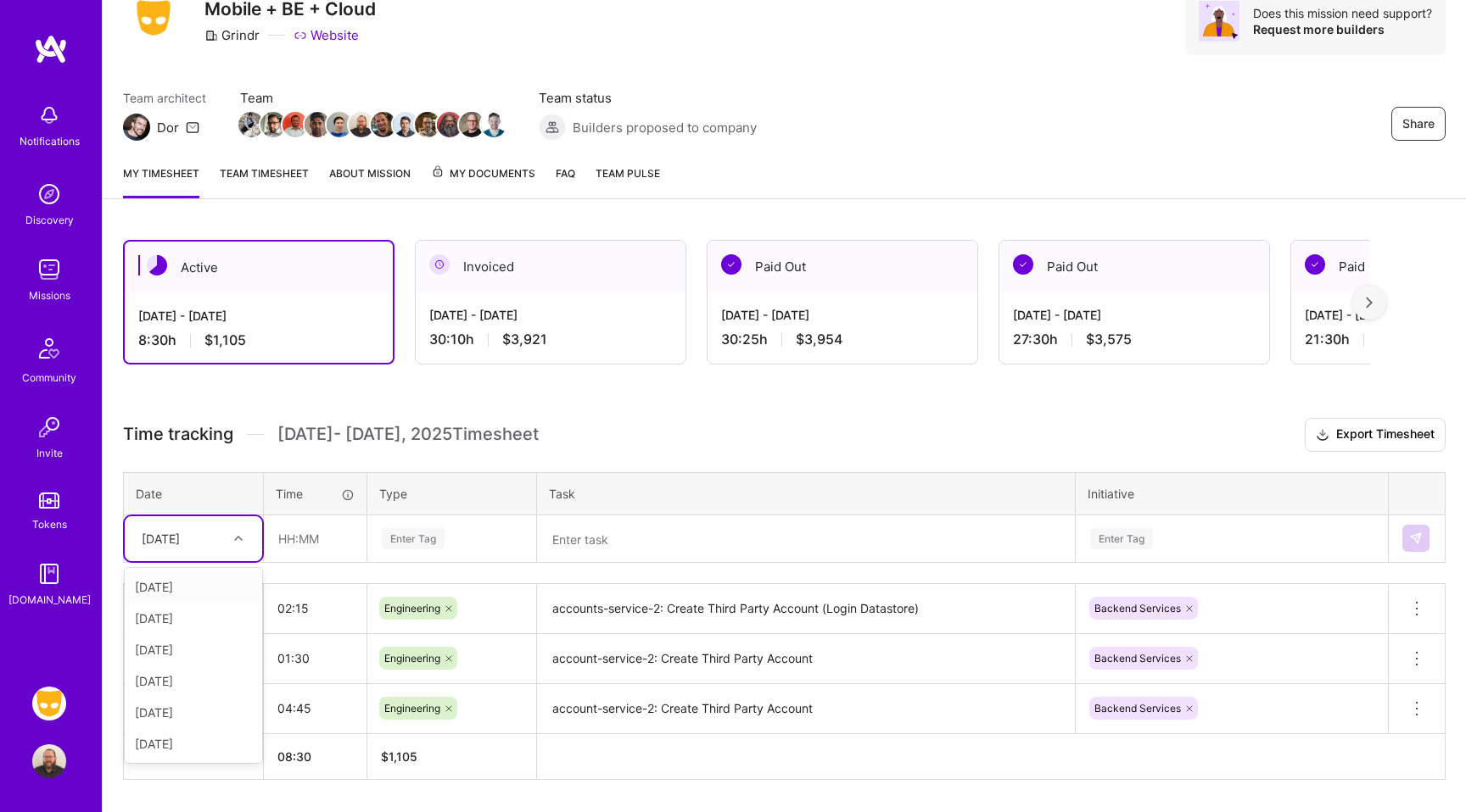
click at [137, 539] on div "[DATE]" at bounding box center [179, 538] width 94 height 28
click at [175, 639] on div "[DATE]" at bounding box center [194, 650] width 137 height 31
click at [302, 540] on input "text" at bounding box center [314, 539] width 101 height 45
type input "02:45"
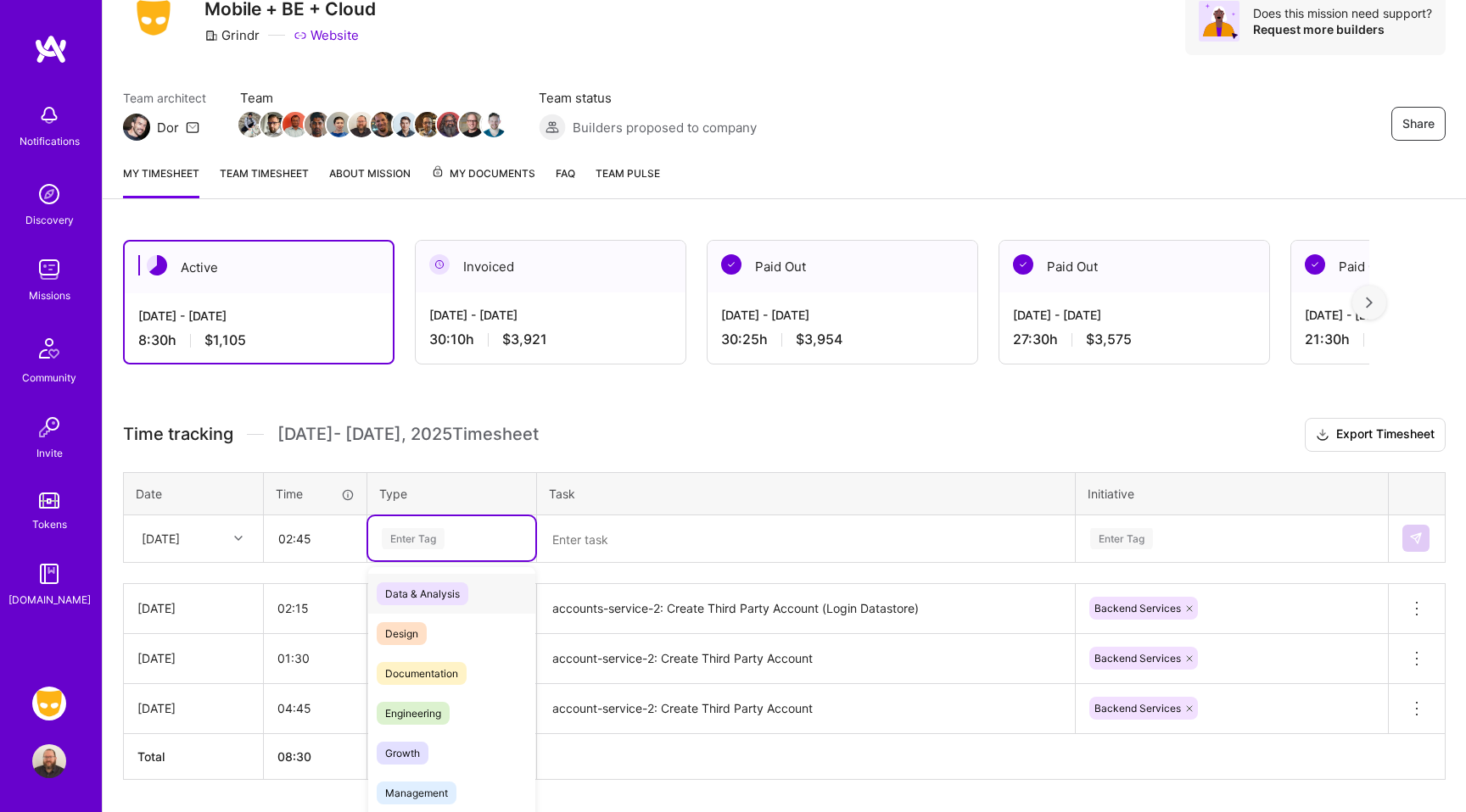
scroll to position [87, 0]
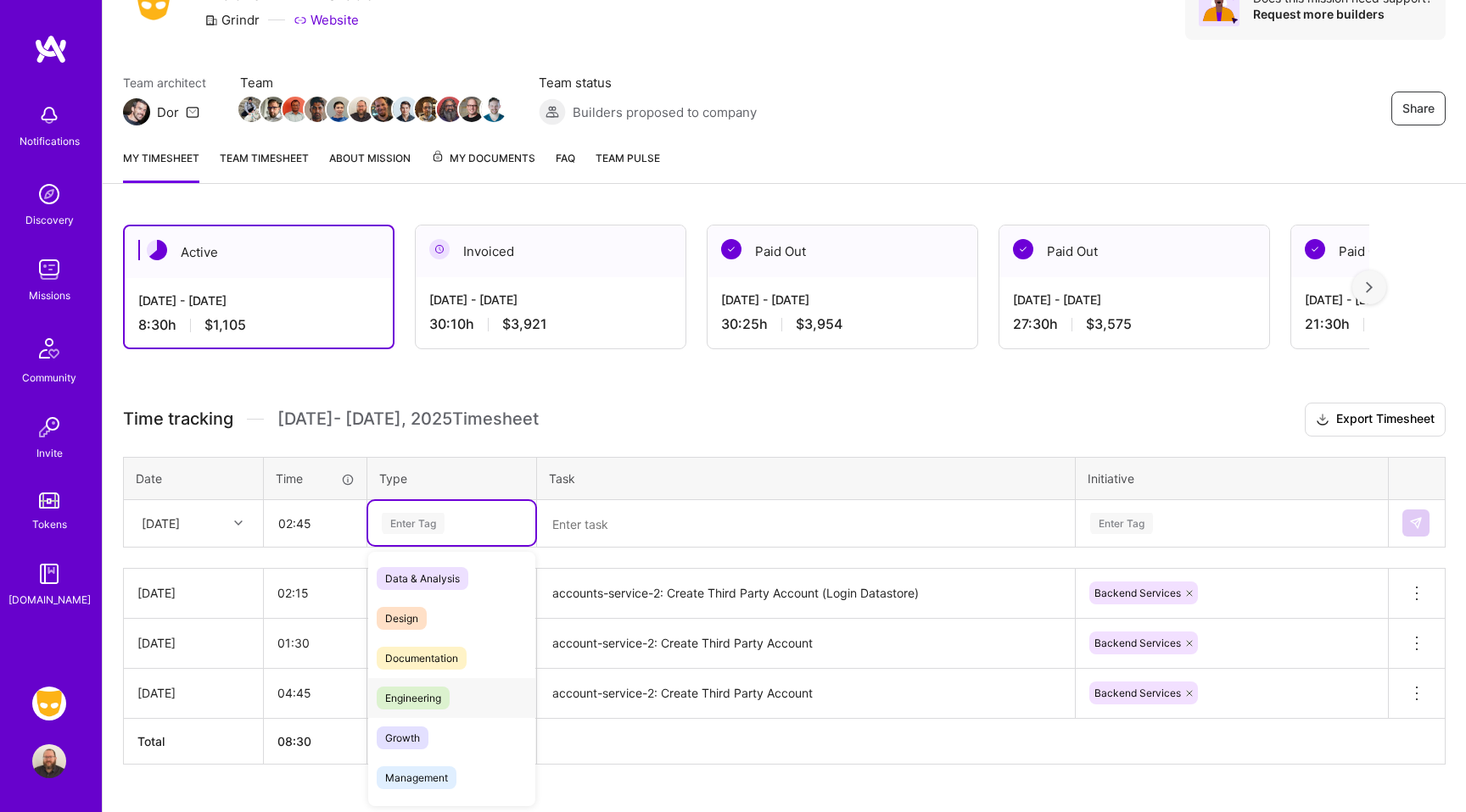
click at [414, 691] on span "Engineering" at bounding box center [413, 699] width 73 height 23
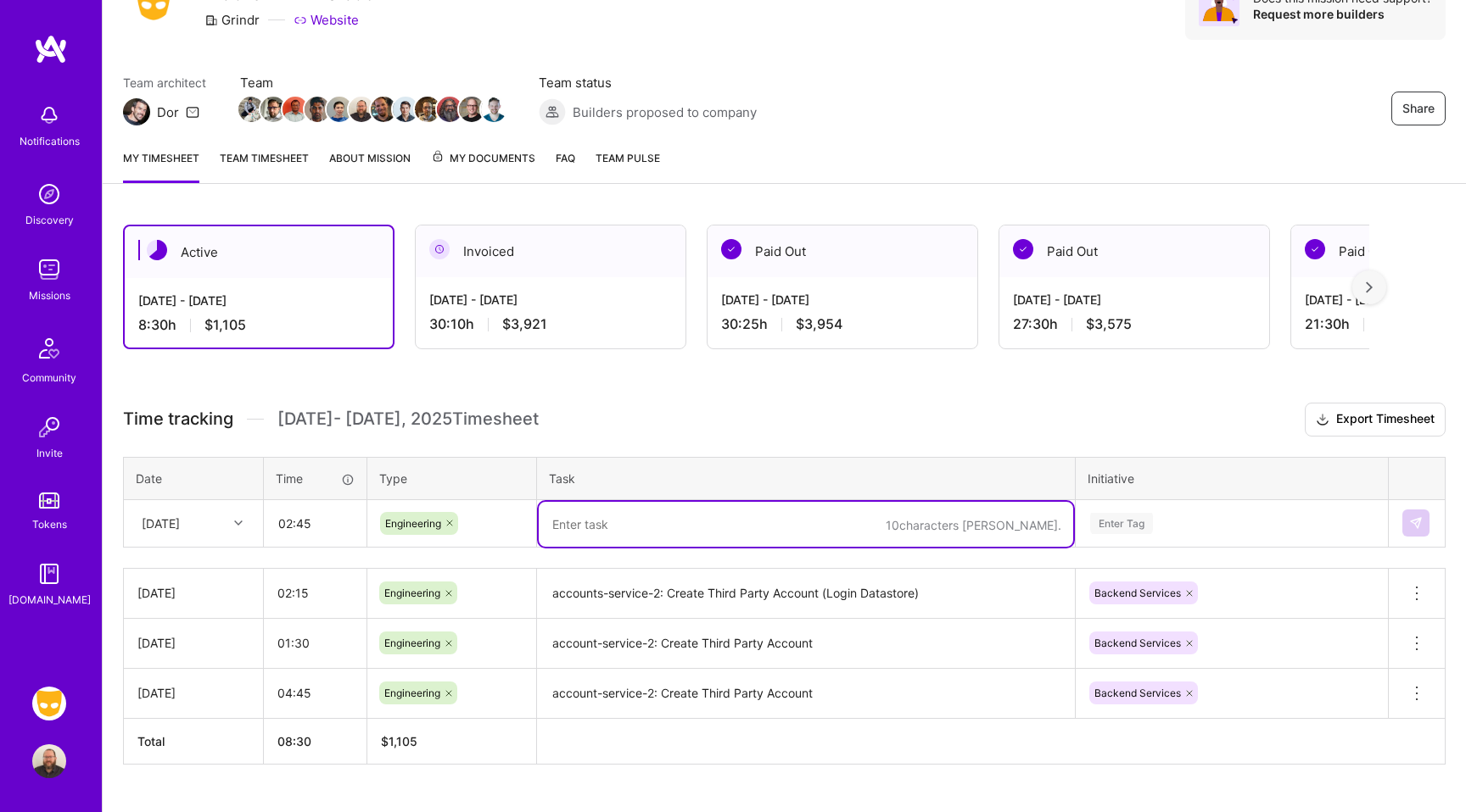
click at [594, 538] on textarea at bounding box center [805, 525] width 535 height 45
paste textarea "account-service-2: Create Third Party Account"
type textarea "account-service-2: Create Third Party Account"
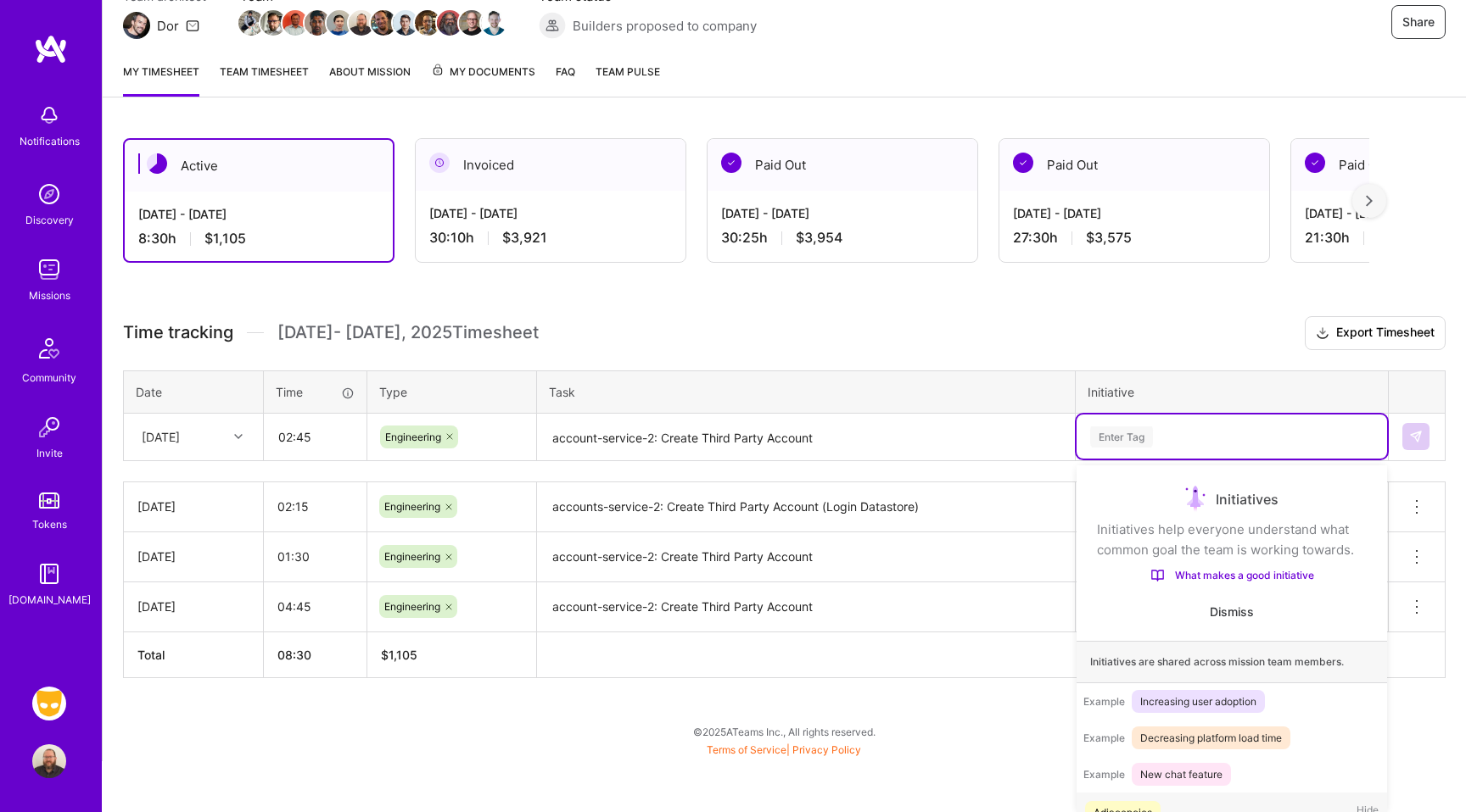
click at [1120, 459] on div "option Backend Services, selected. option Adjacencies focused, 1 of 38. 38 resu…" at bounding box center [1232, 436] width 311 height 44
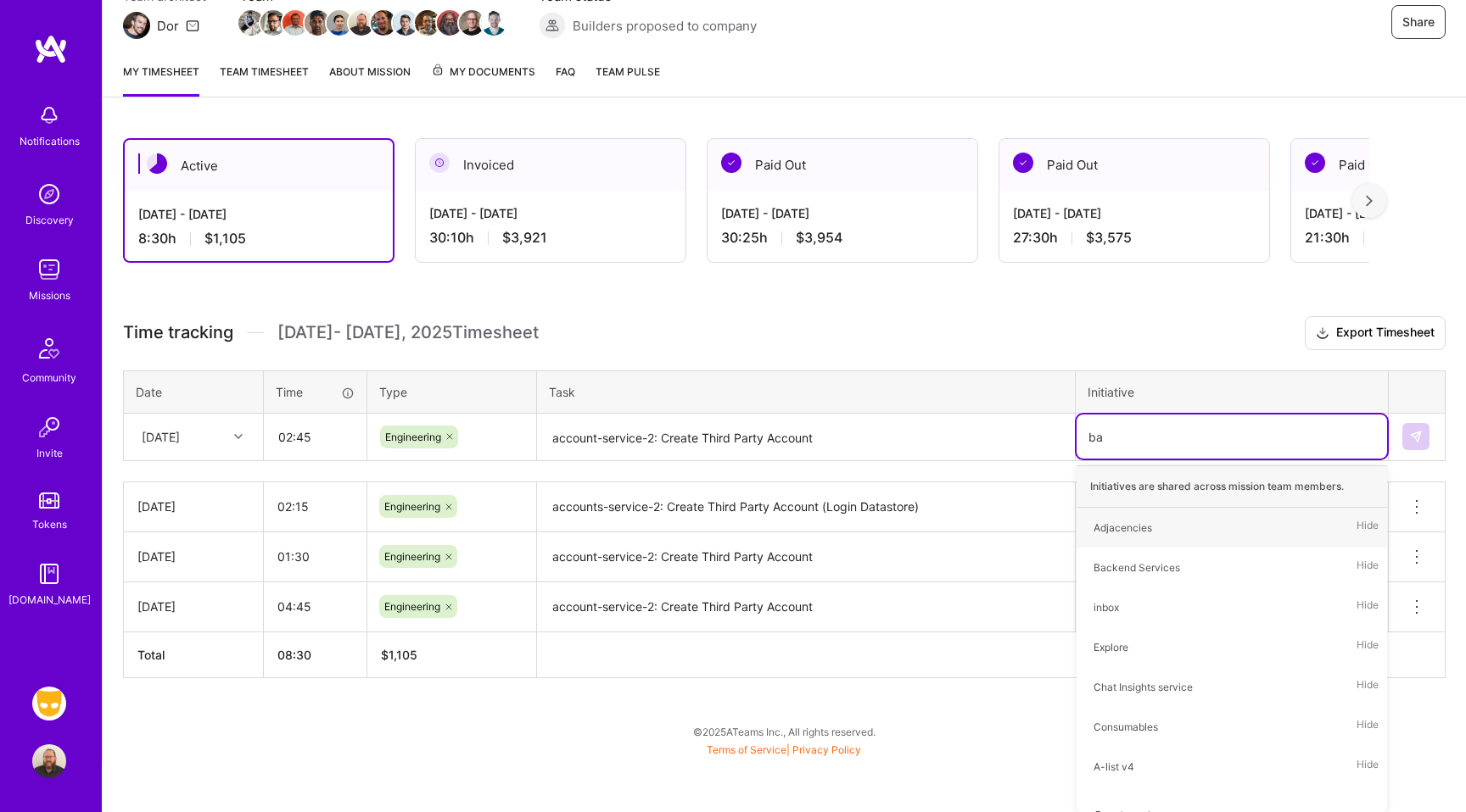
type input "bac"
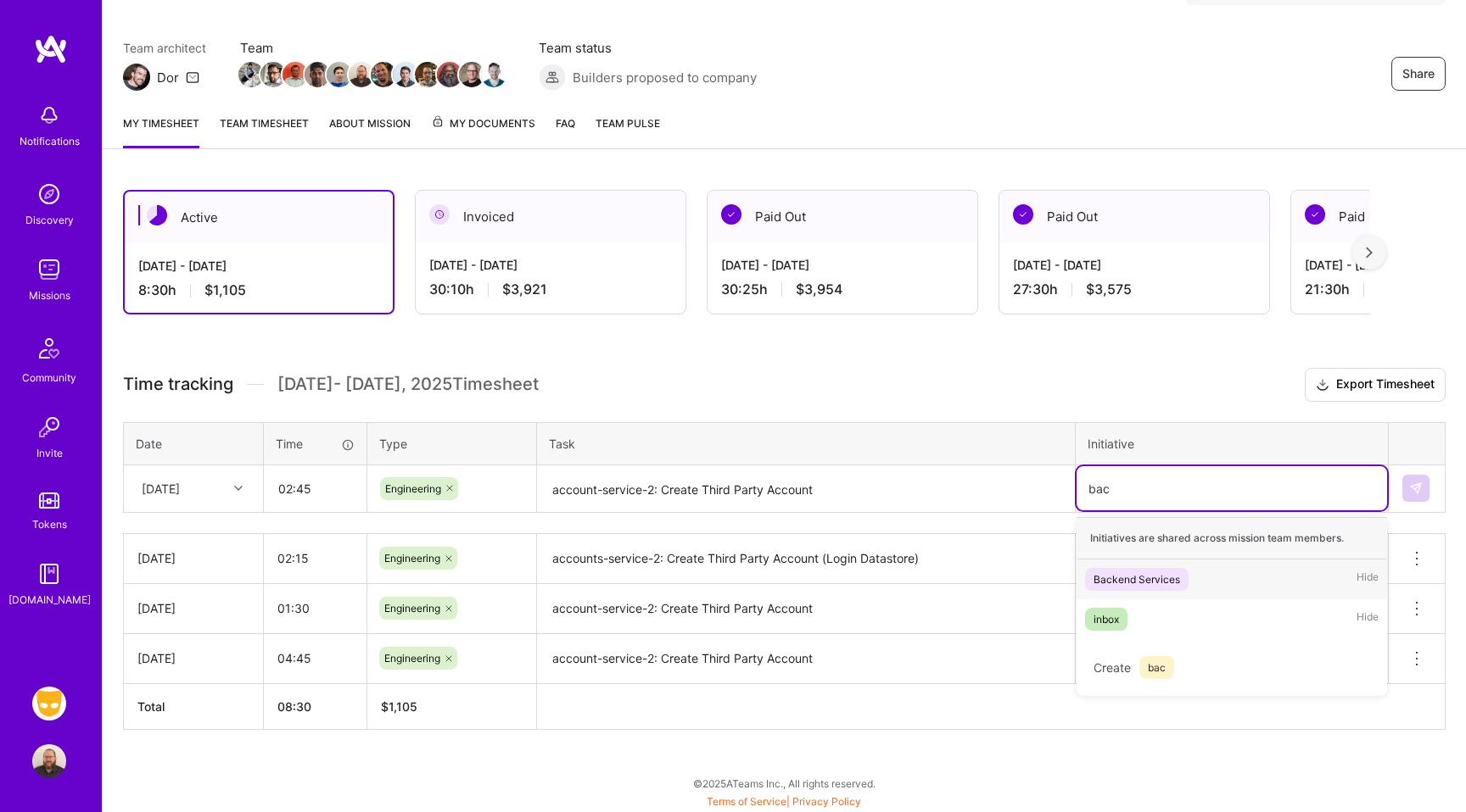
click at [1175, 582] on div "Backend Services" at bounding box center [1137, 579] width 87 height 18
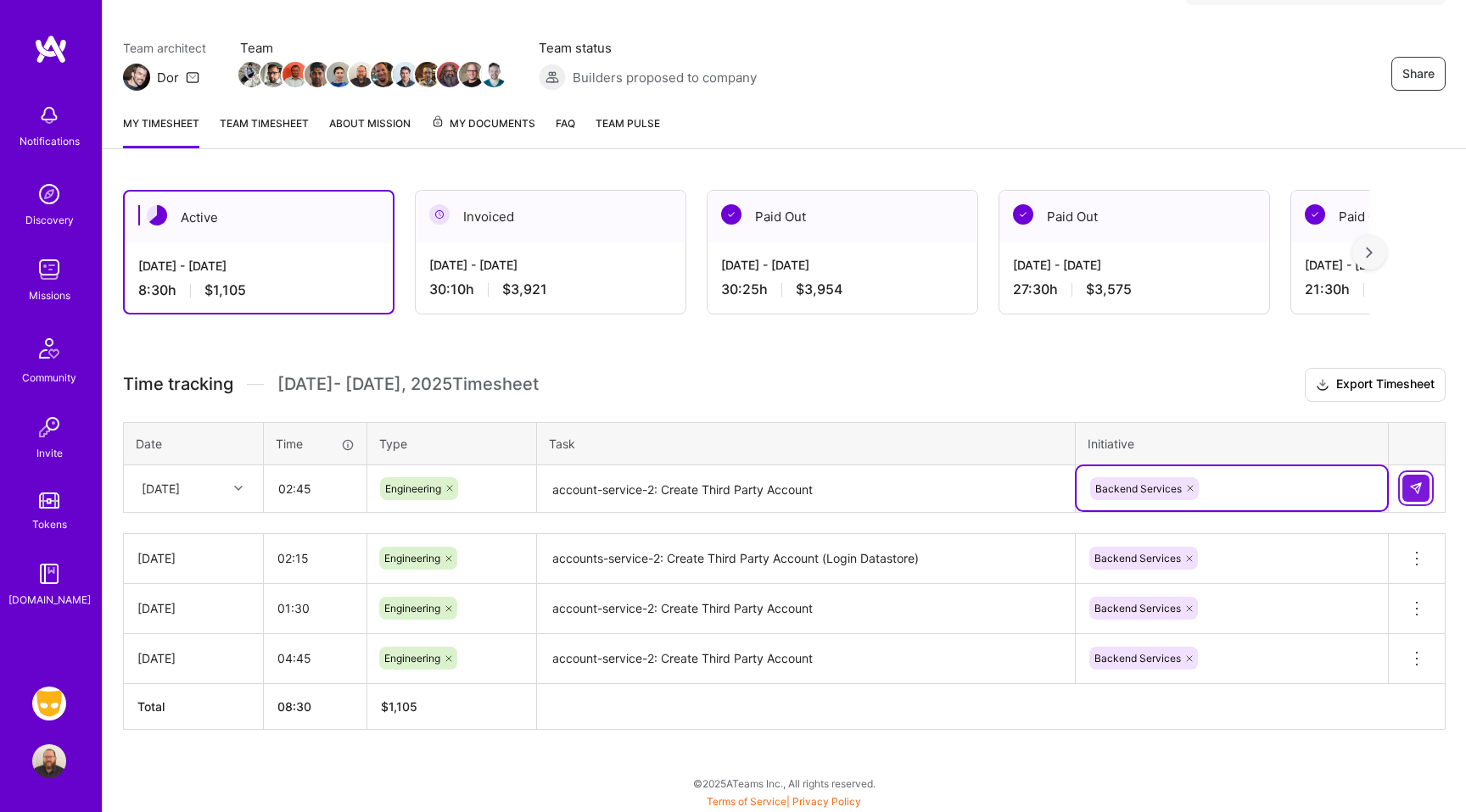
click at [1425, 485] on button at bounding box center [1416, 488] width 27 height 27
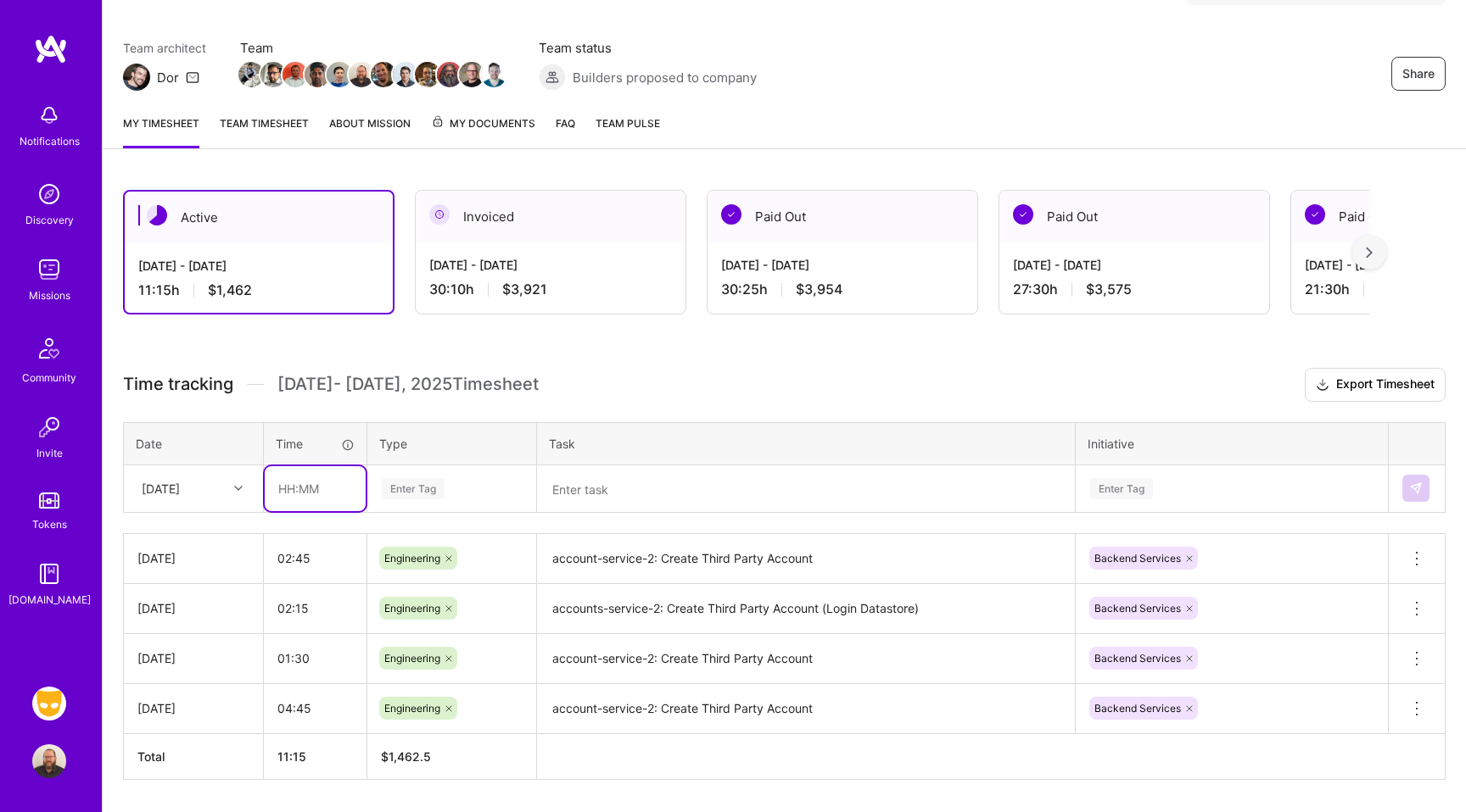
click at [295, 489] on input "text" at bounding box center [314, 489] width 101 height 45
click at [580, 485] on textarea at bounding box center [805, 490] width 535 height 45
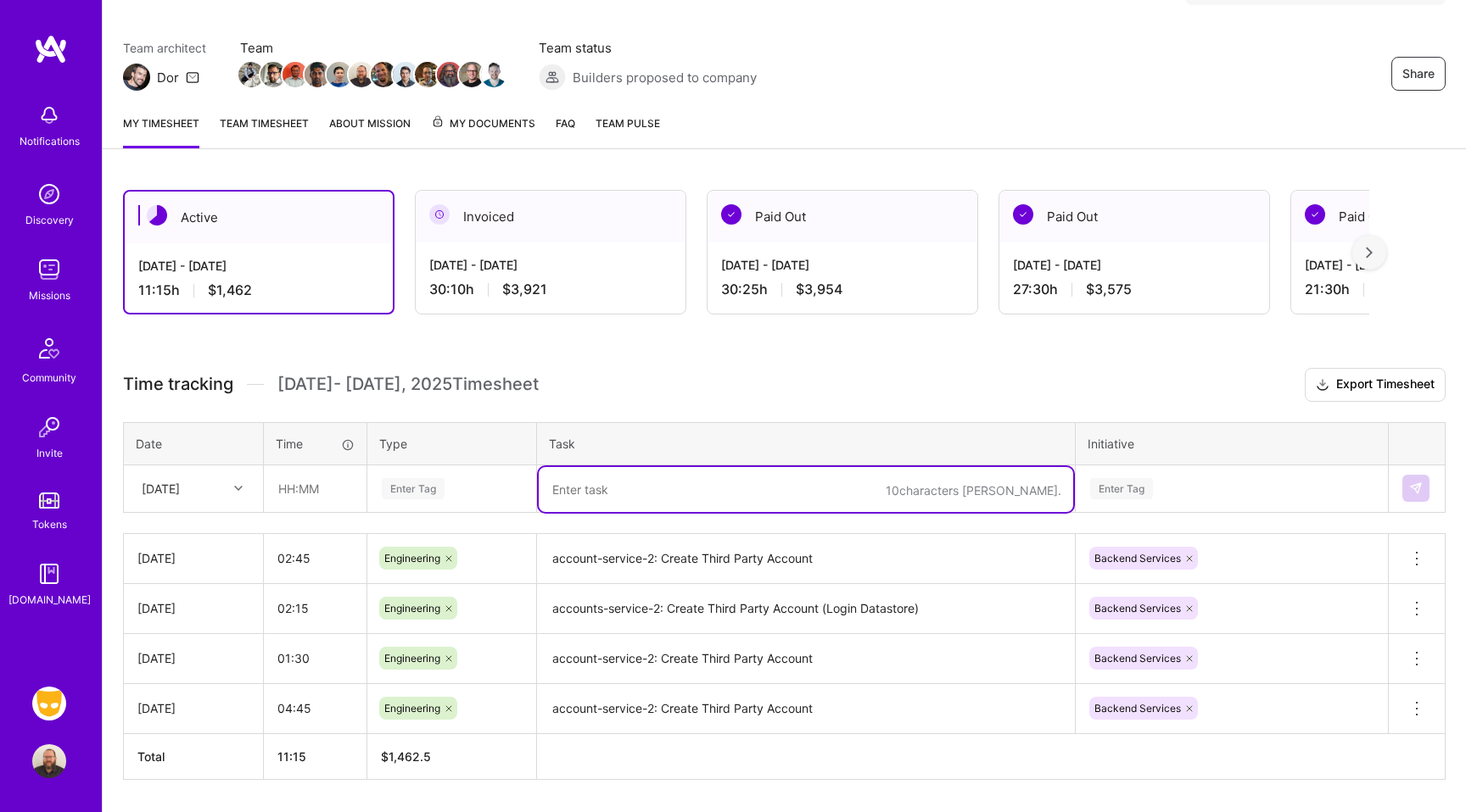
paste textarea "account-service-2: Create Third Party Account"
type textarea "account-service-2: Create Third Party Account"
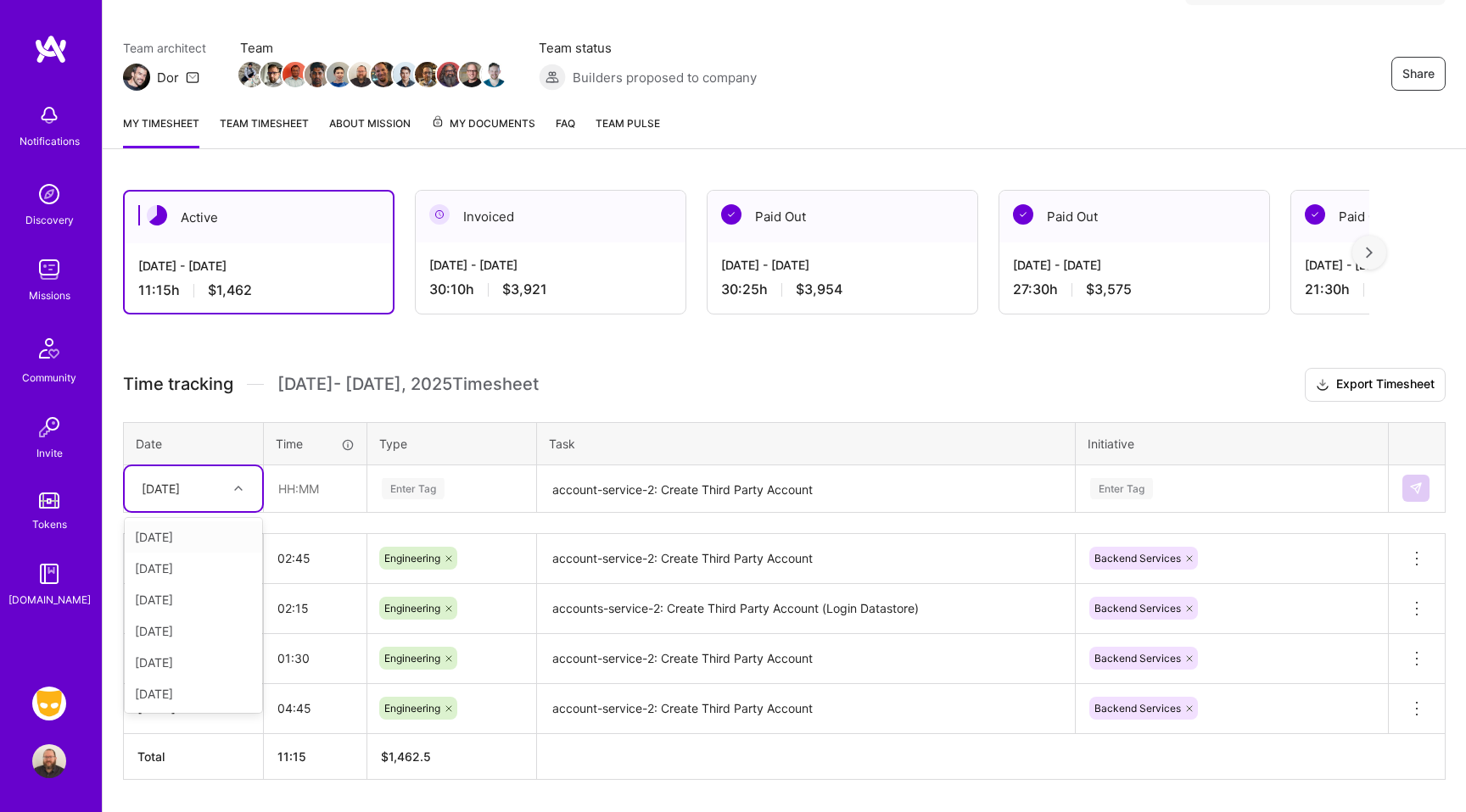
click at [203, 485] on div "[DATE]" at bounding box center [179, 488] width 94 height 28
click at [174, 624] on div "[DATE]" at bounding box center [194, 631] width 137 height 31
click at [298, 476] on input "text" at bounding box center [314, 489] width 101 height 45
type input "02:00"
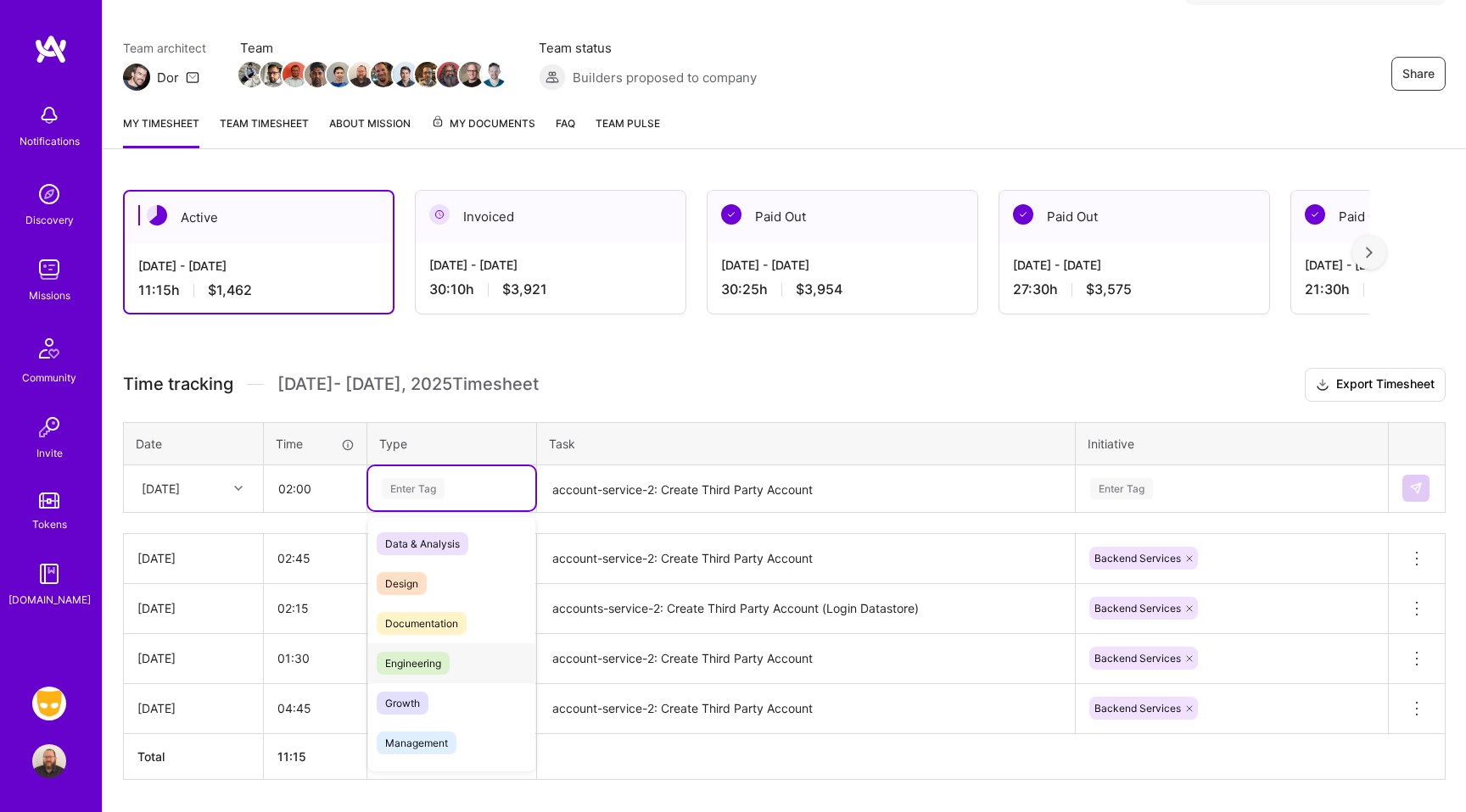
click at [424, 660] on span "Engineering" at bounding box center [413, 664] width 73 height 23
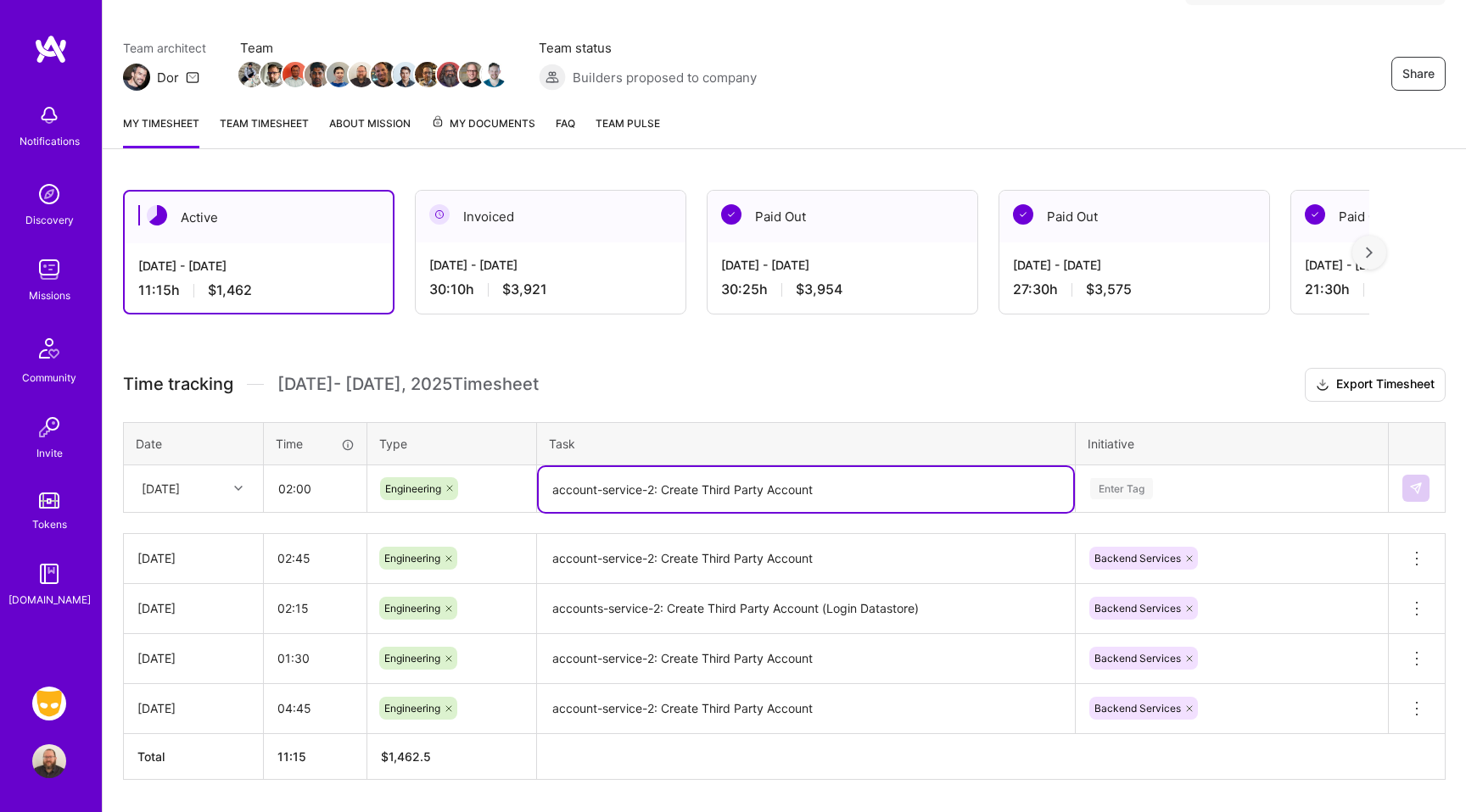
click at [596, 492] on textarea "account-service-2: Create Third Party Account" at bounding box center [805, 490] width 535 height 45
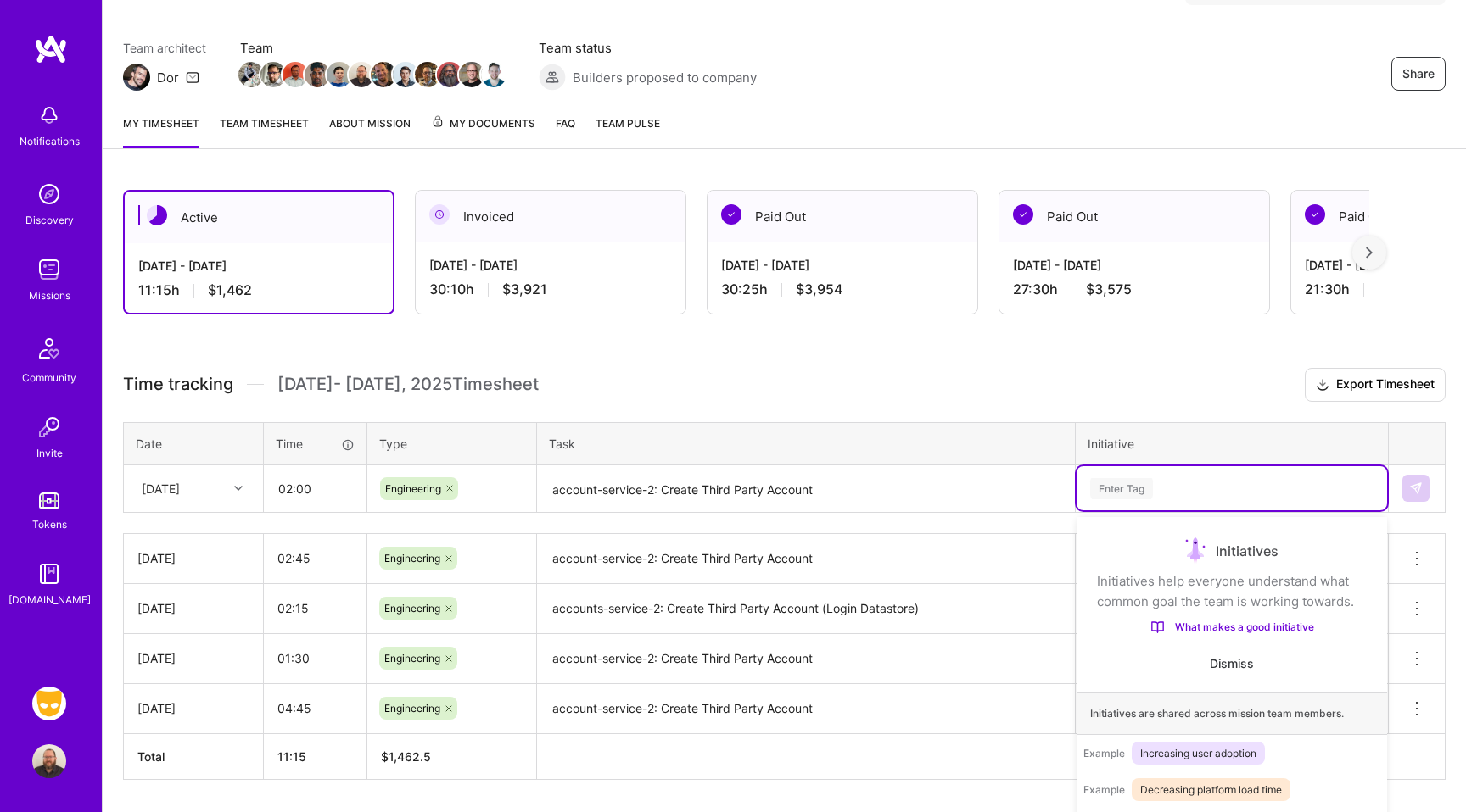
scroll to position [174, 0]
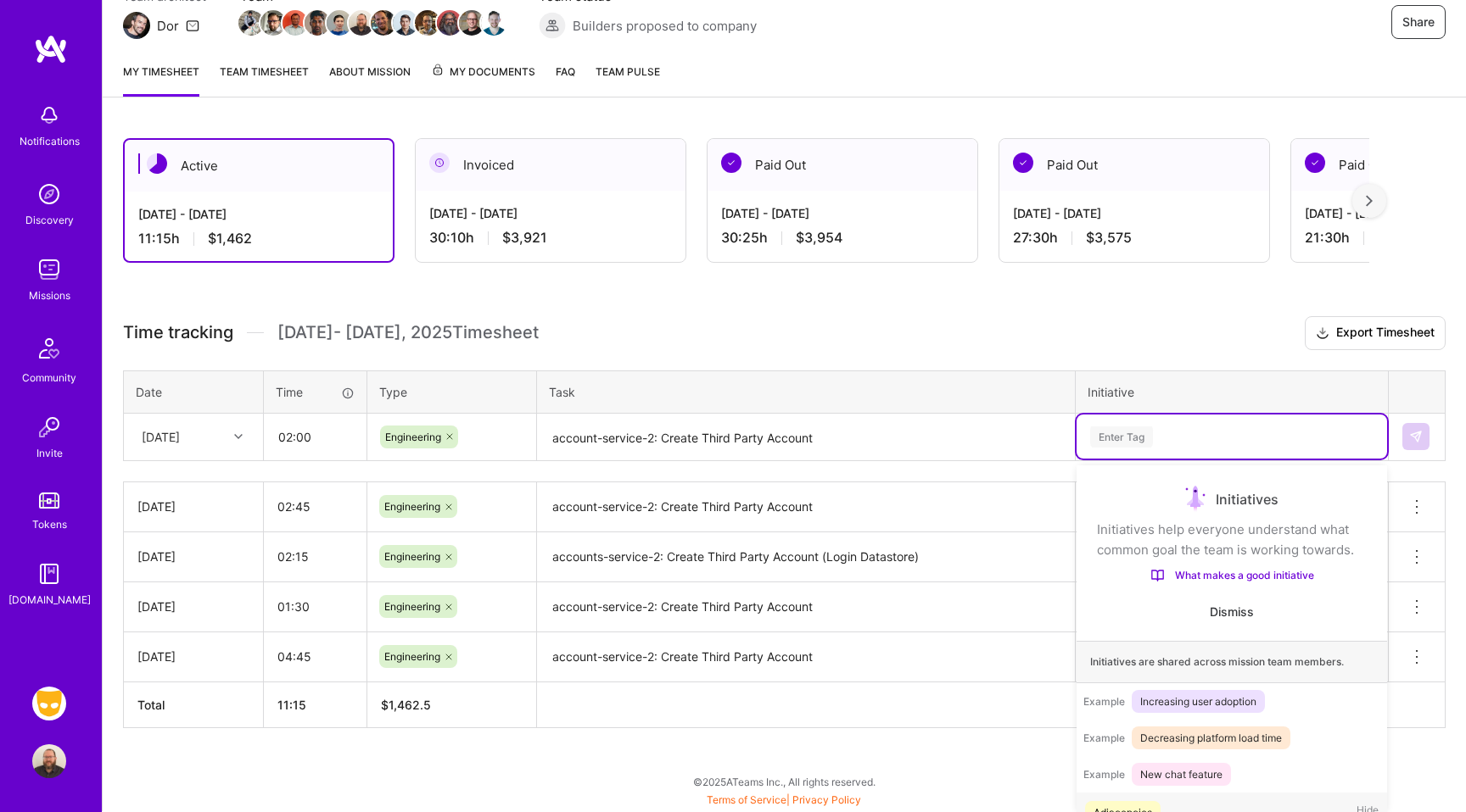
click at [1125, 459] on div "option Backend Services, selected. option Adjacencies focused, 1 of 38. 38 resu…" at bounding box center [1232, 436] width 311 height 44
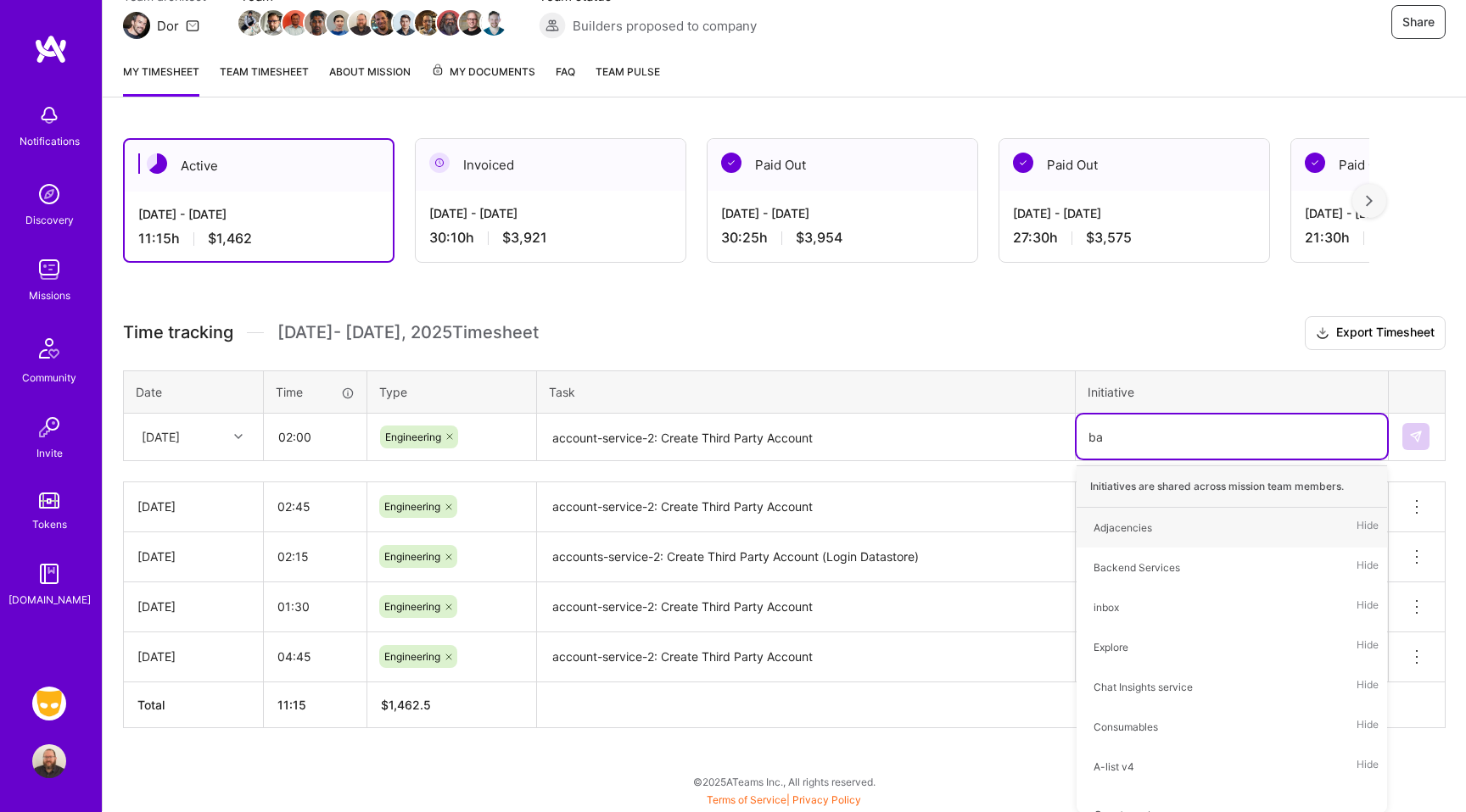
type input "bac"
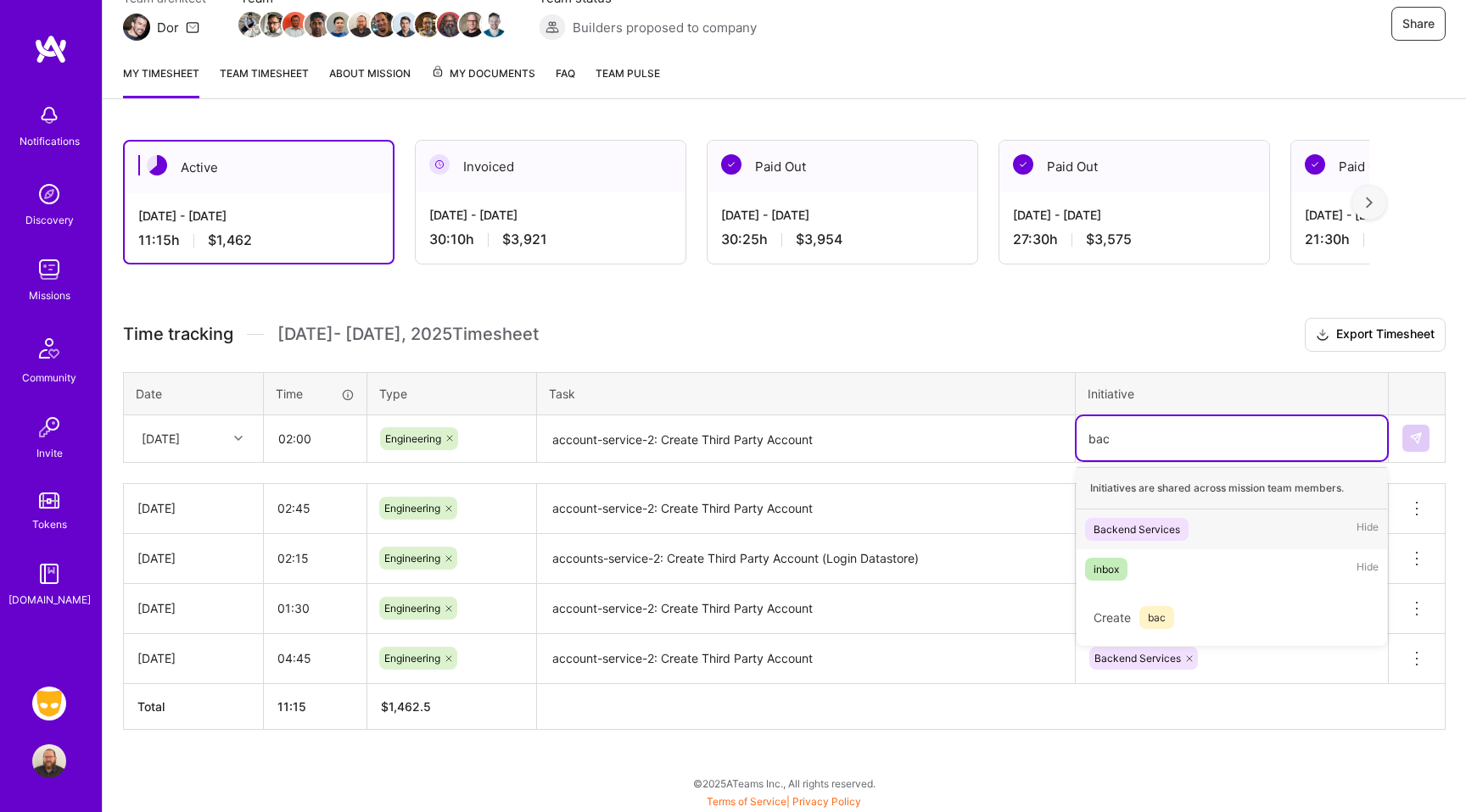
click at [1132, 520] on div "Backend Services" at bounding box center [1137, 529] width 87 height 18
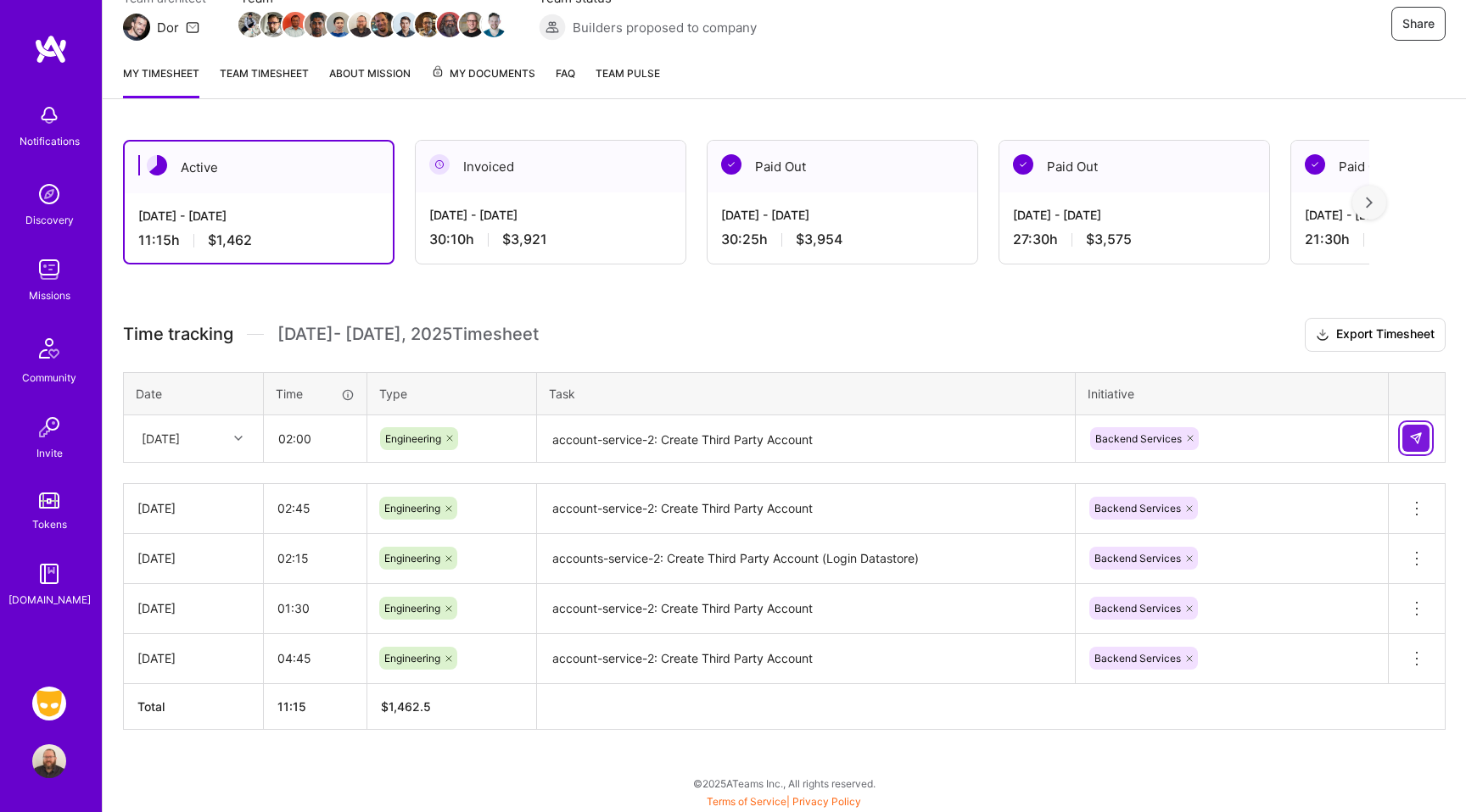
click at [1417, 444] on button at bounding box center [1416, 438] width 27 height 27
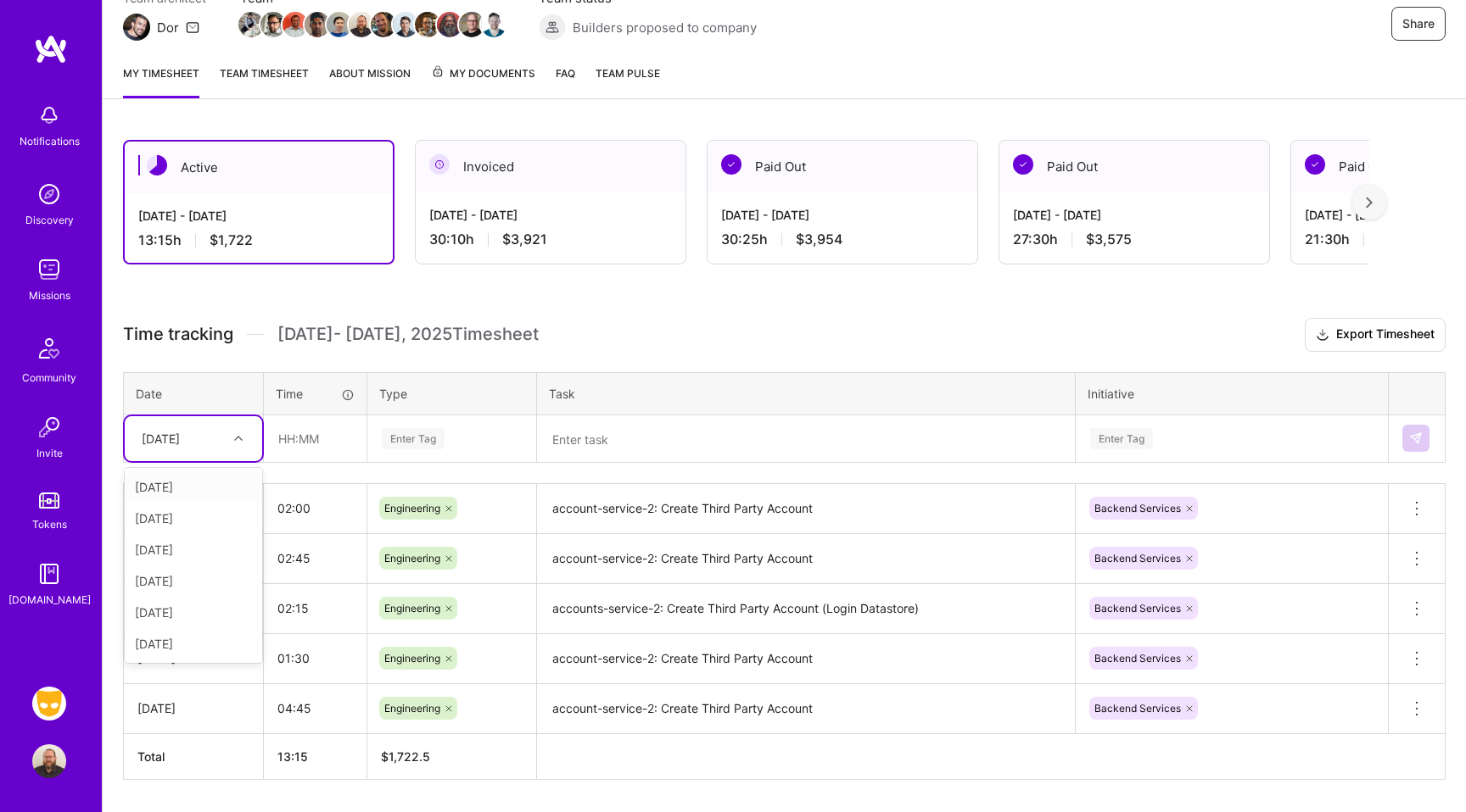
click at [179, 446] on div "[DATE]" at bounding box center [161, 439] width 38 height 18
click at [171, 608] on div "[DATE]" at bounding box center [194, 612] width 137 height 31
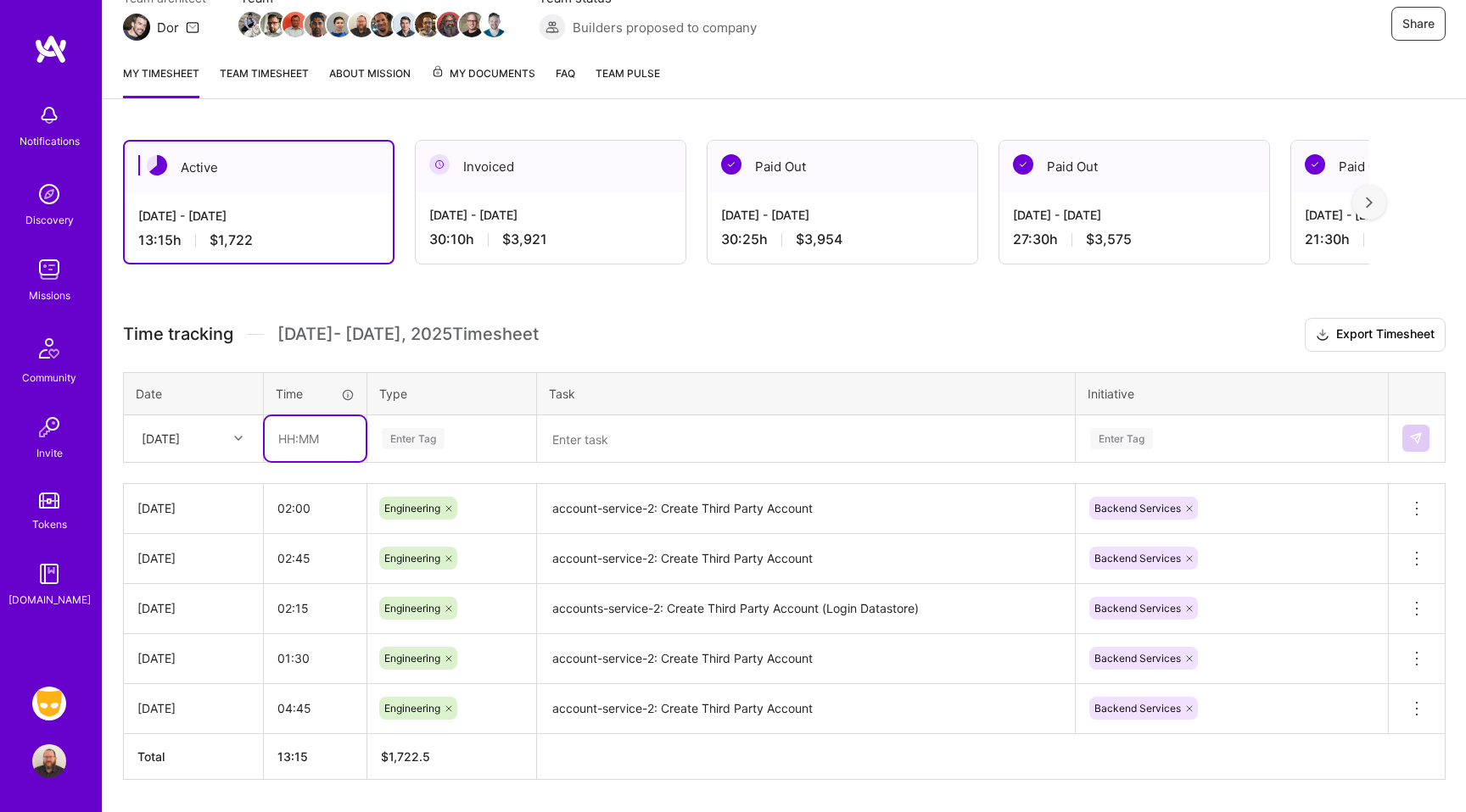
click at [324, 443] on input "text" at bounding box center [314, 439] width 101 height 45
type input "05:00"
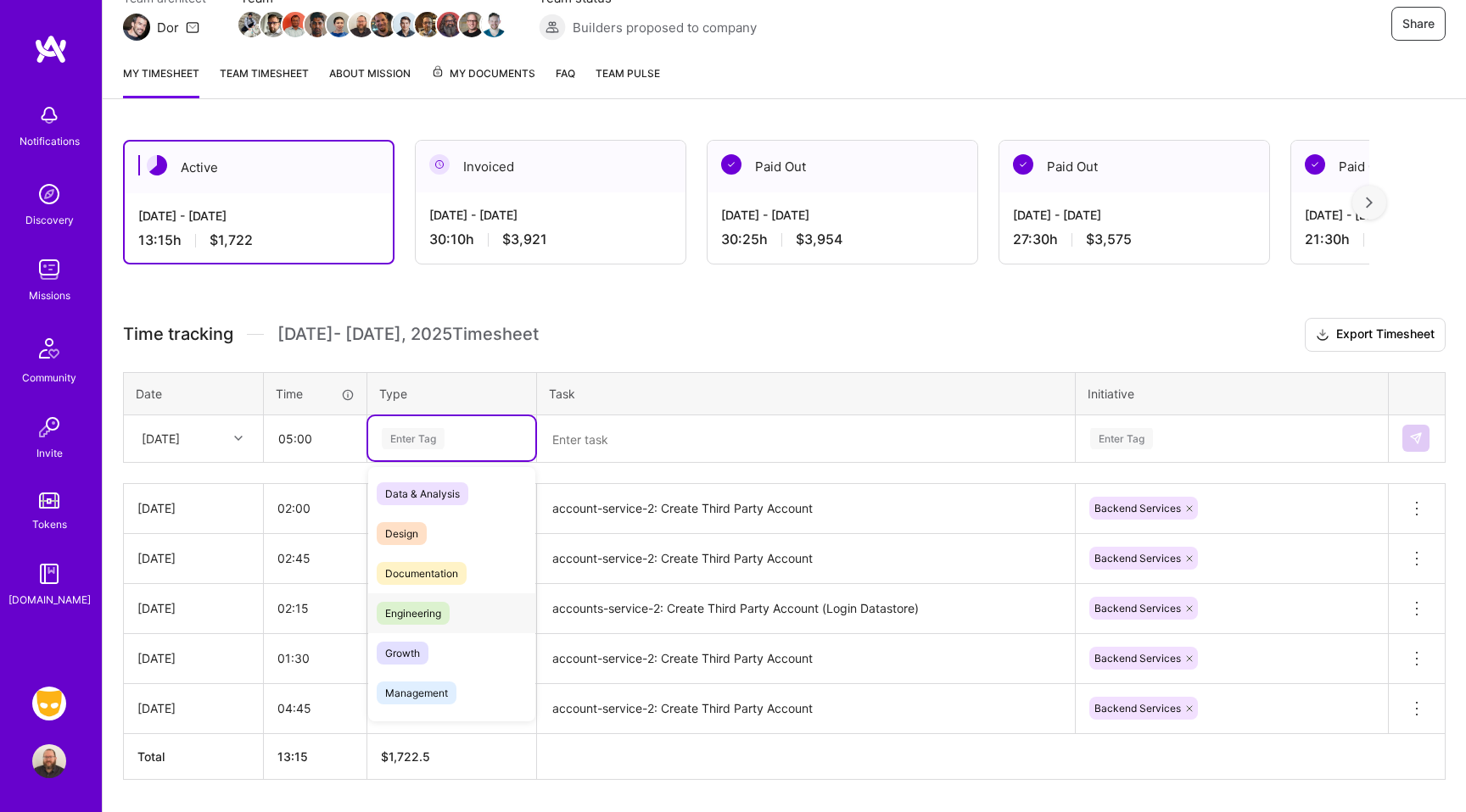
click at [417, 605] on span "Engineering" at bounding box center [413, 614] width 73 height 23
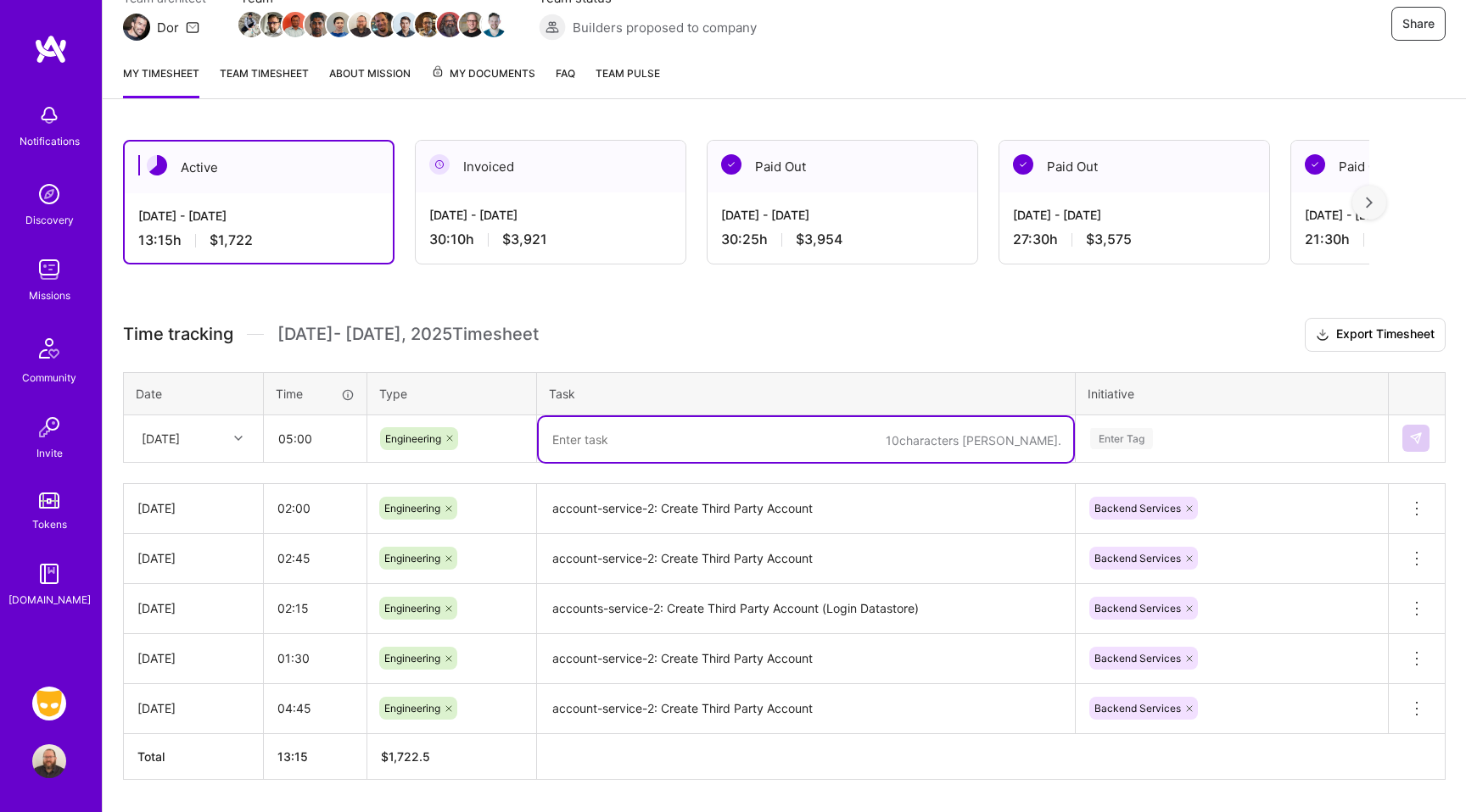
click at [662, 439] on textarea at bounding box center [805, 439] width 535 height 45
type textarea "b"
paste textarea "account-service-2: Create Third Party Account"
type textarea "account-service-2: Create Third Party Account (Save/Update Profile)"
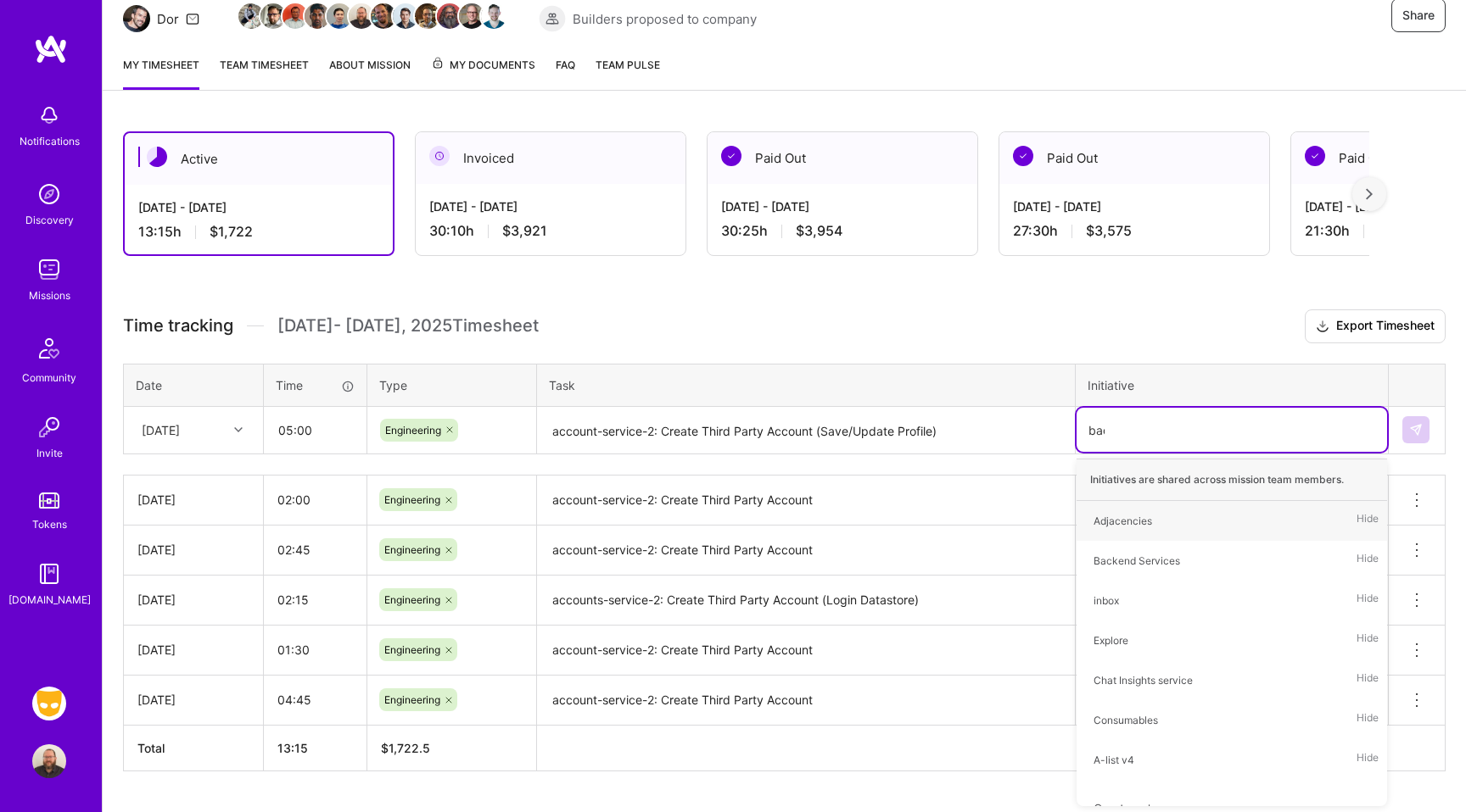
type input "back"
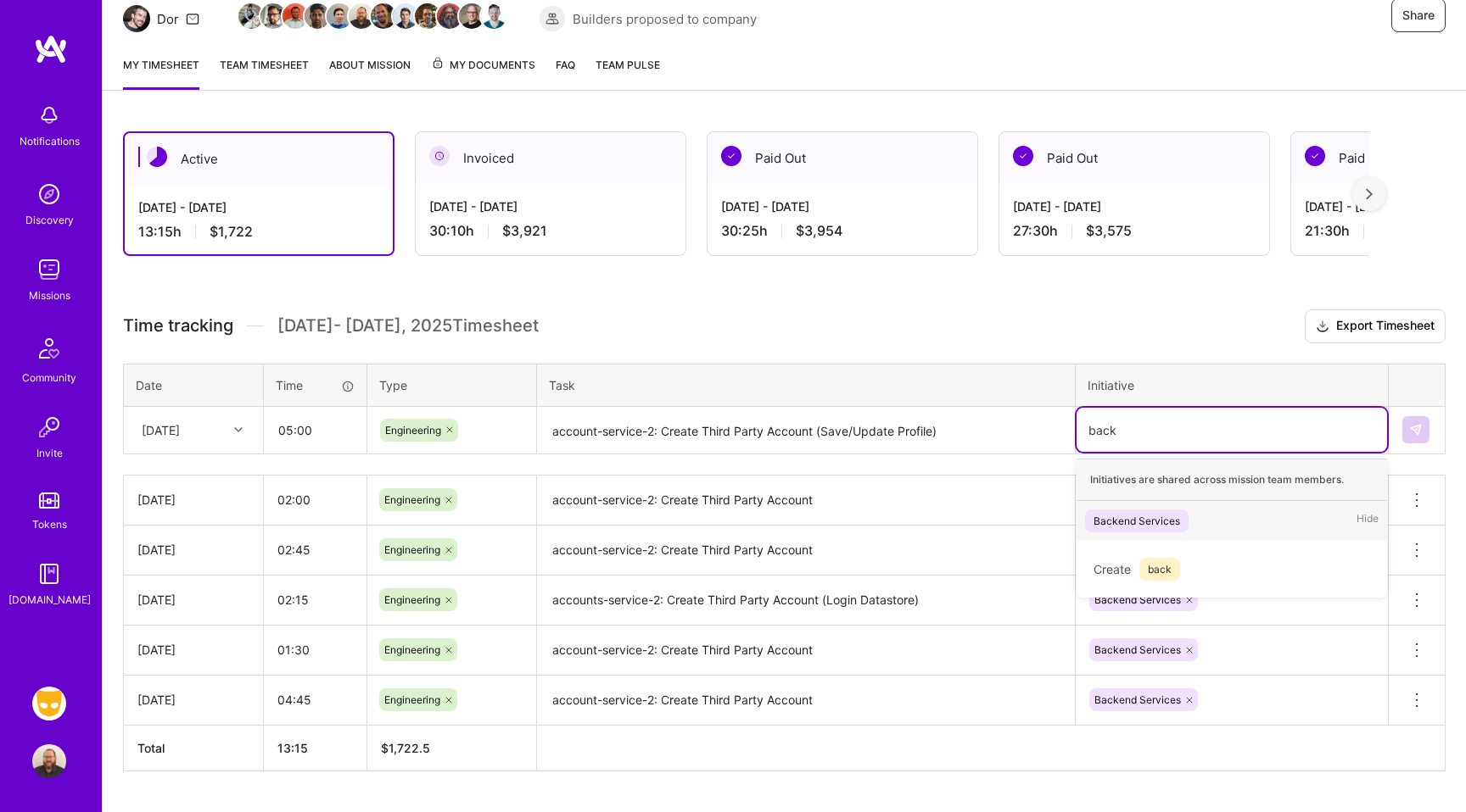
click at [1127, 526] on div "Backend Services" at bounding box center [1137, 521] width 87 height 18
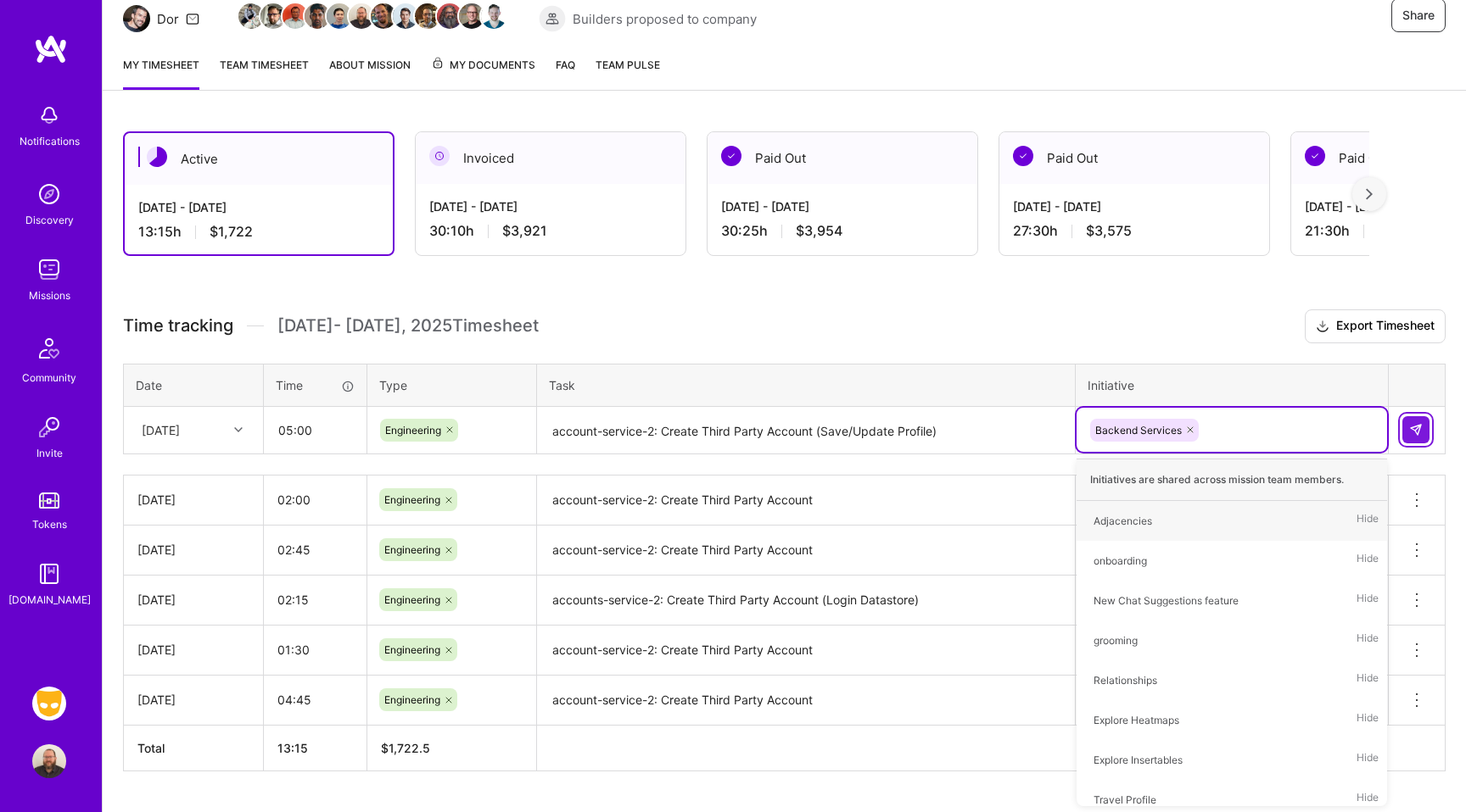
click at [1412, 431] on img at bounding box center [1415, 429] width 13 height 13
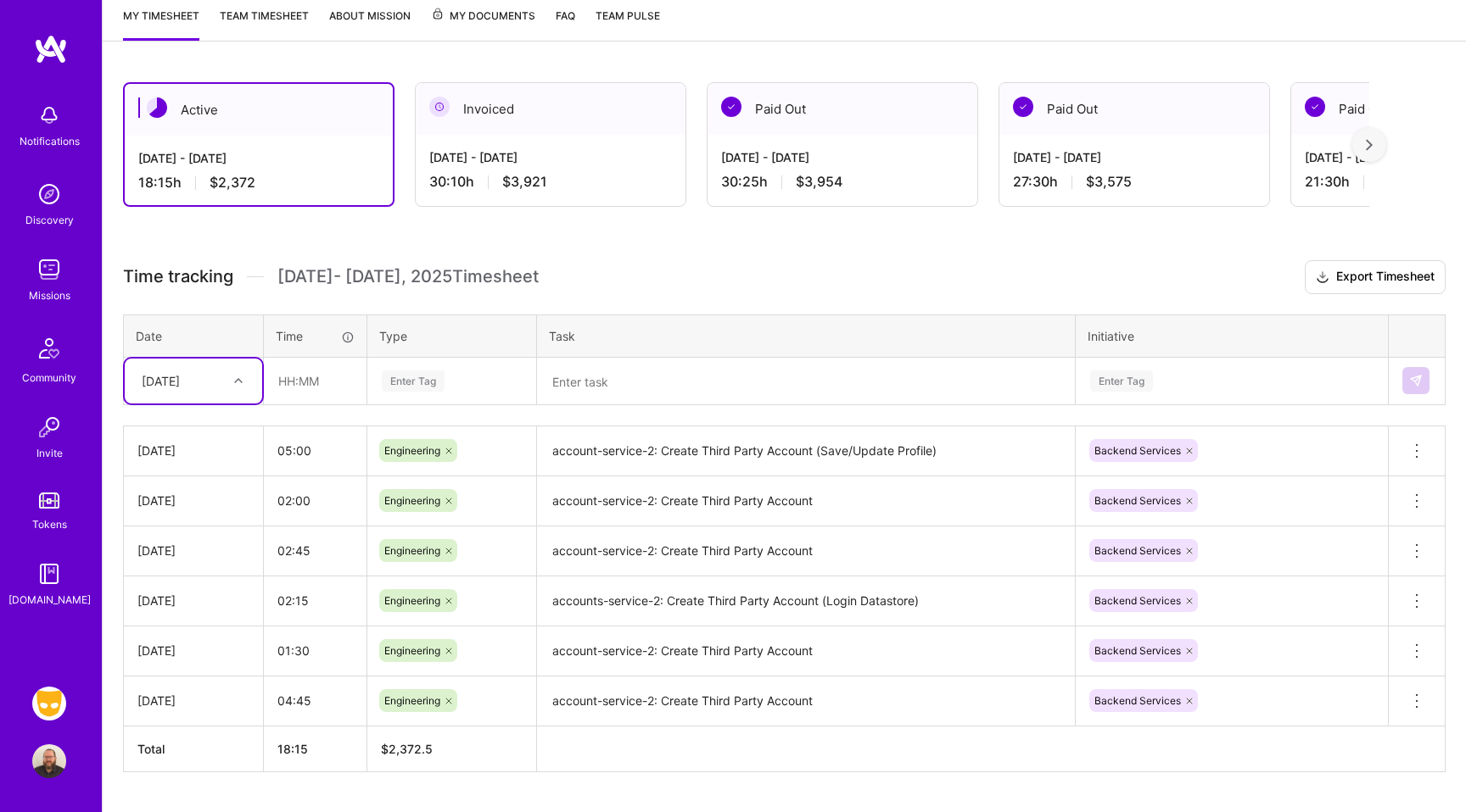
scroll to position [272, 0]
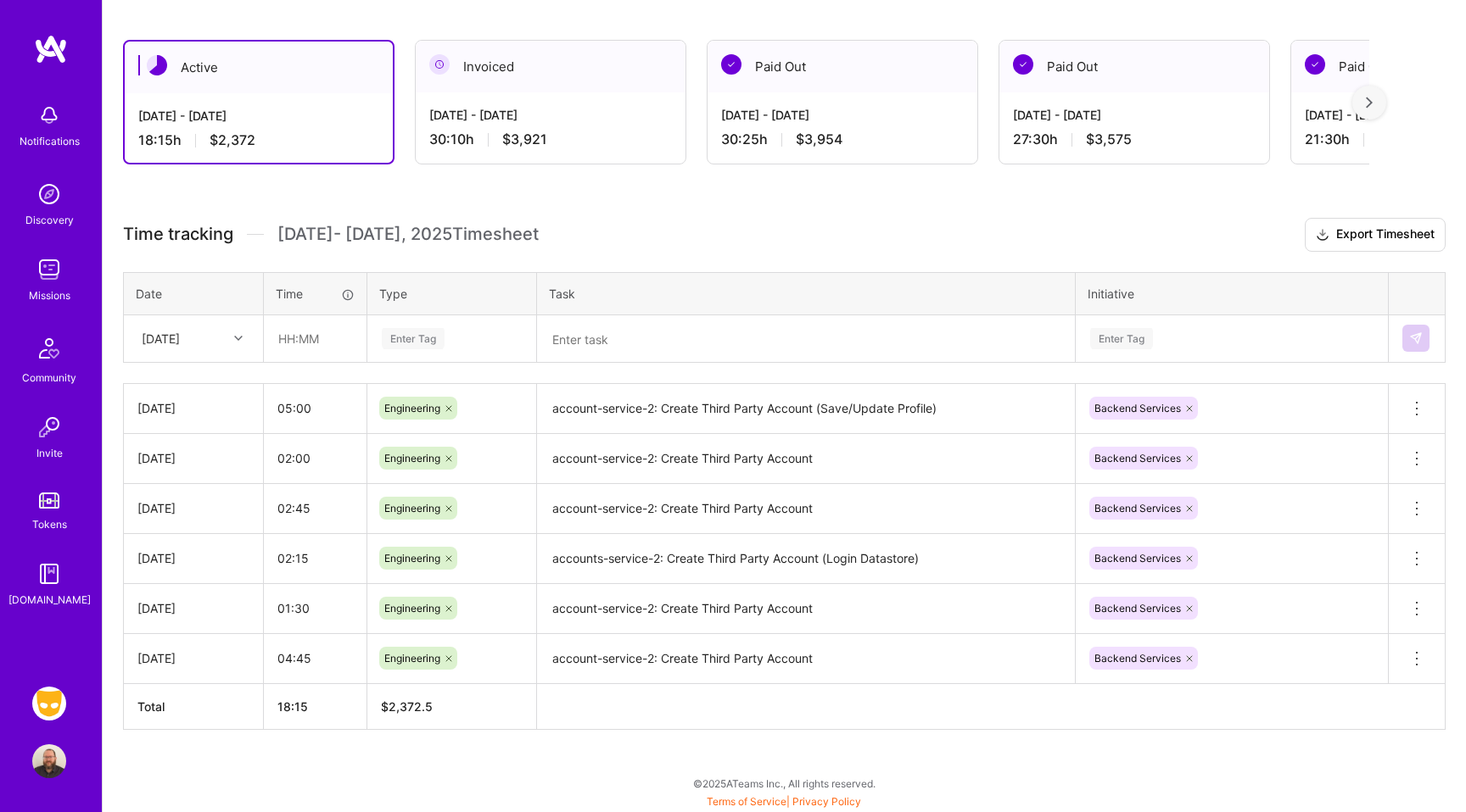
click at [45, 279] on img at bounding box center [49, 269] width 34 height 34
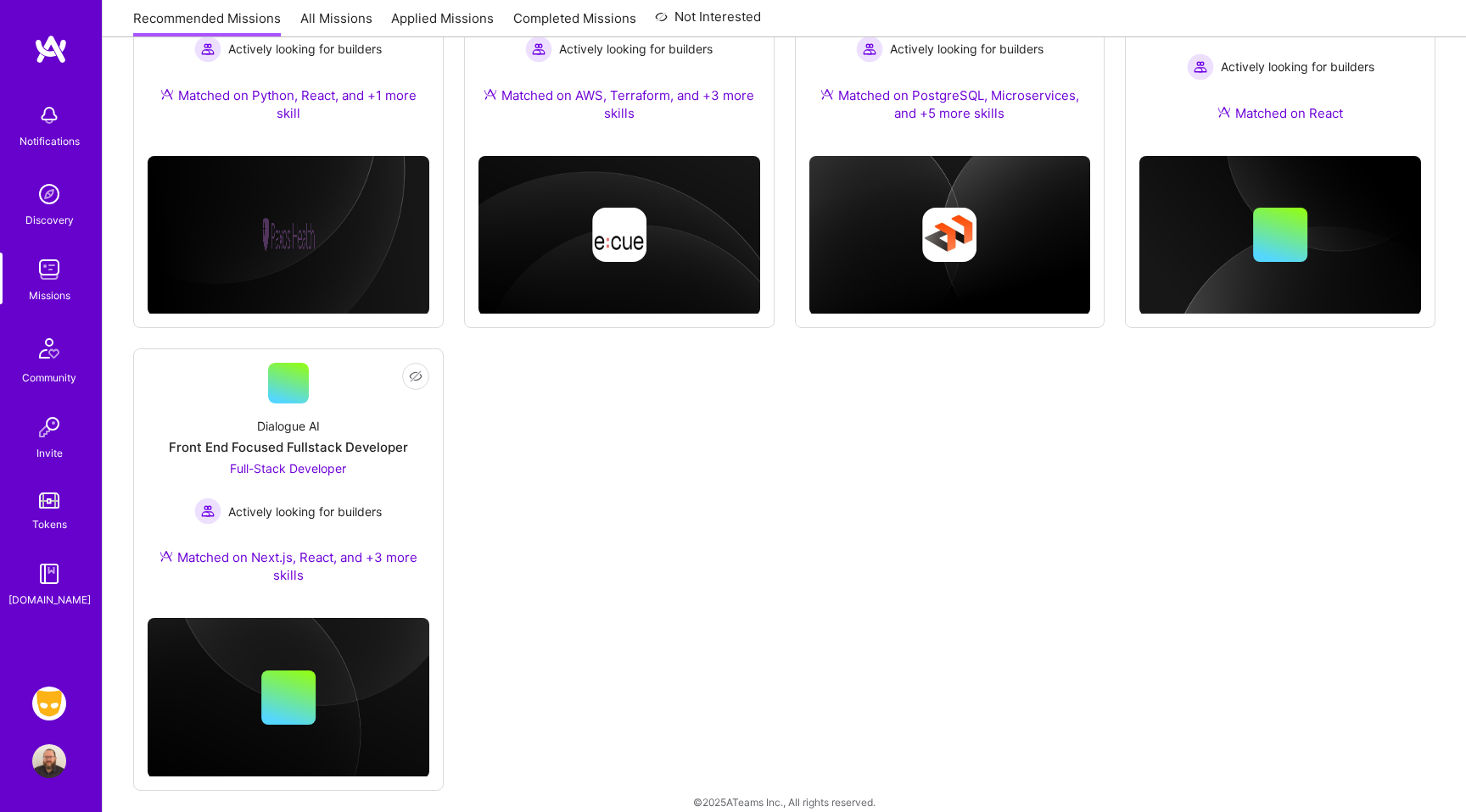
scroll to position [864, 0]
